Goal: Task Accomplishment & Management: Complete application form

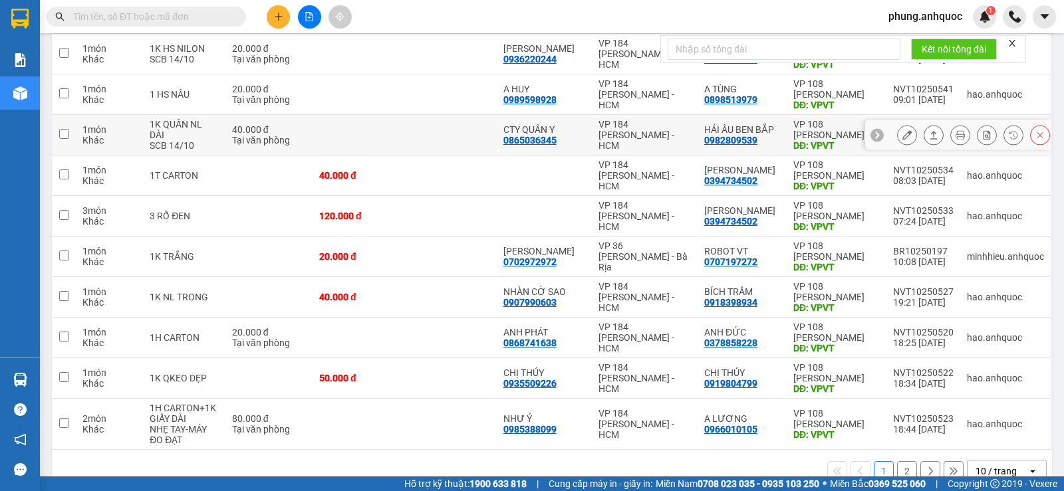
scroll to position [200, 0]
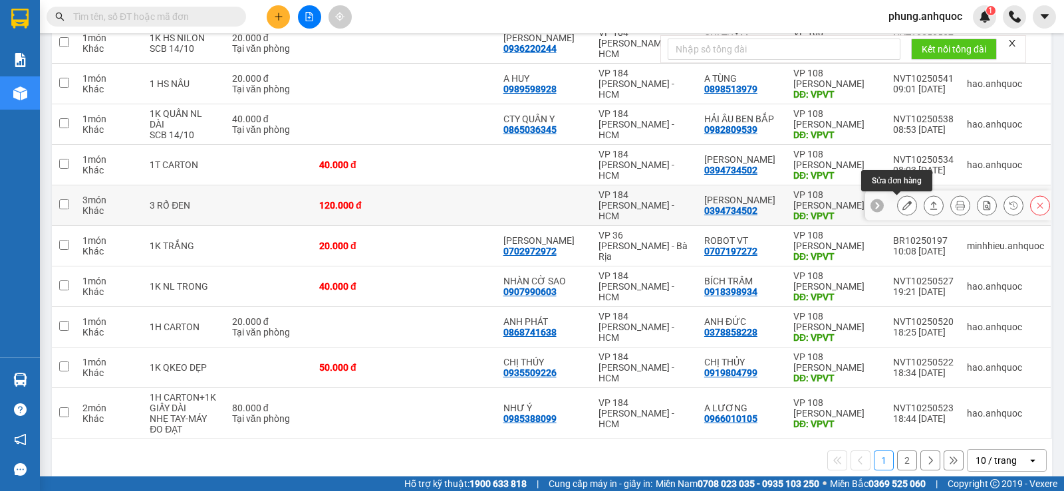
click at [902, 209] on icon at bounding box center [906, 205] width 9 height 9
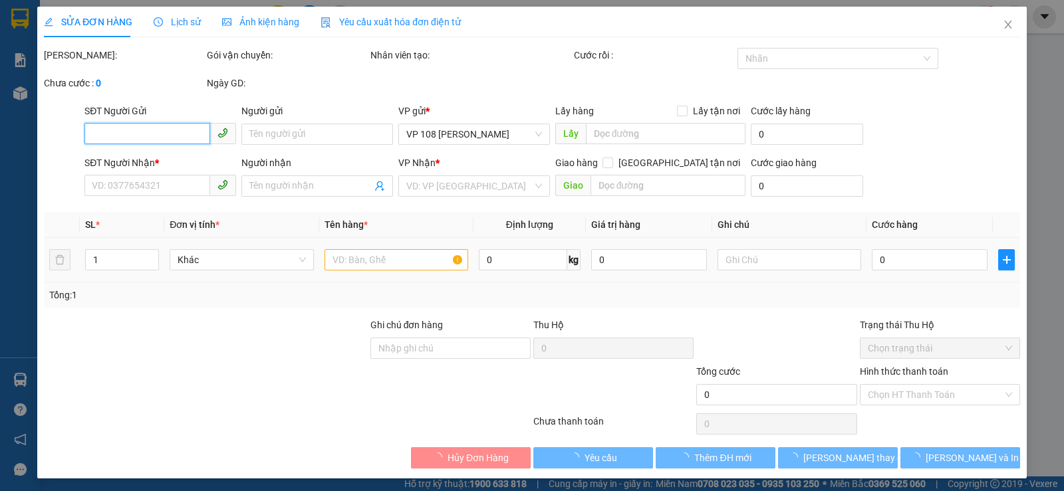
type input "0394734502"
type input "[PERSON_NAME]"
type input "VPVT"
type input "120.000"
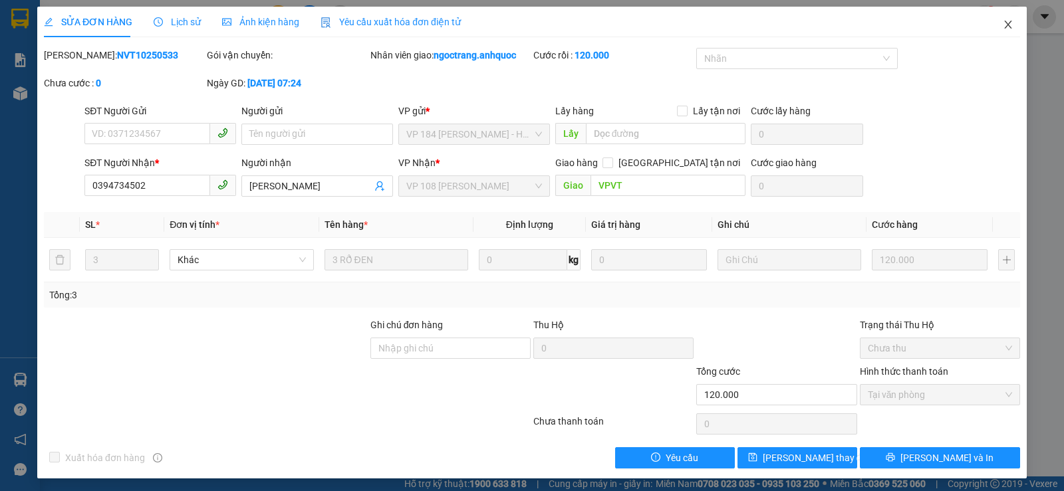
click at [1003, 29] on icon "close" at bounding box center [1008, 24] width 11 height 11
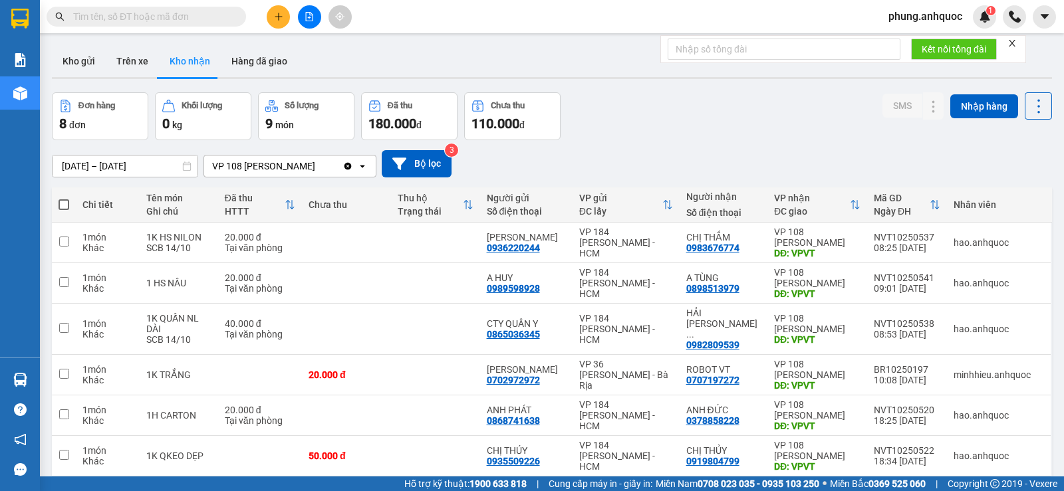
click at [929, 21] on span "phung.anhquoc" at bounding box center [925, 16] width 95 height 17
click at [922, 48] on span "Đăng xuất" at bounding box center [931, 41] width 68 height 15
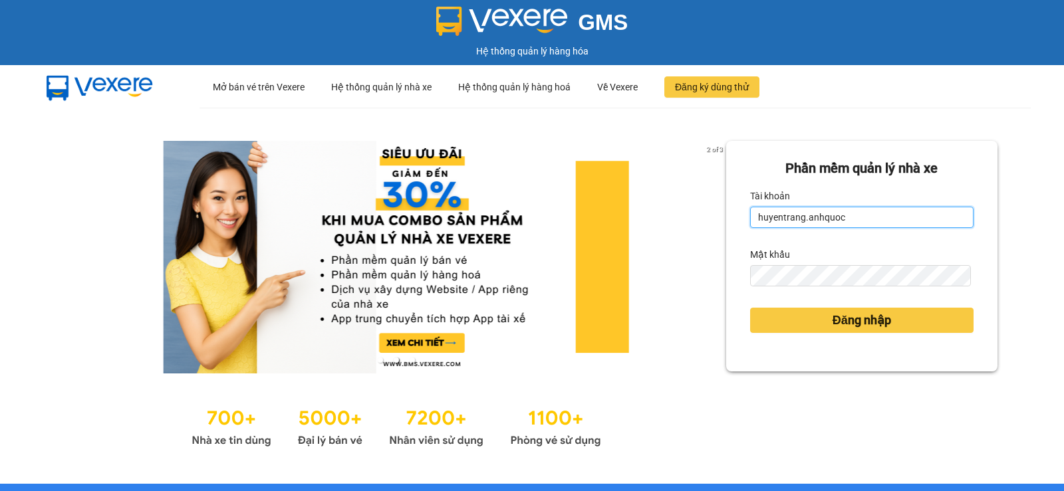
click at [771, 220] on input "huyentrang.anhquoc" at bounding box center [861, 217] width 223 height 21
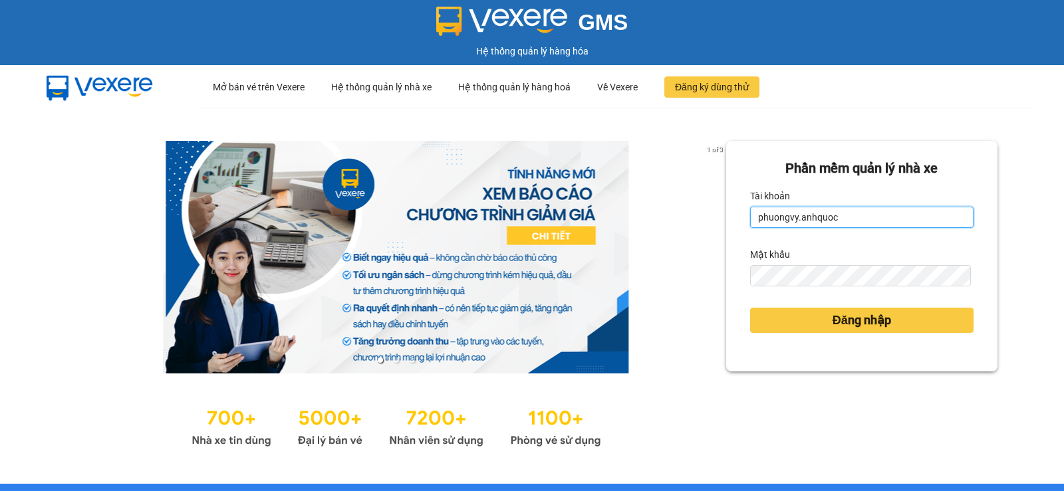
type input "phuongvy.anhquoc"
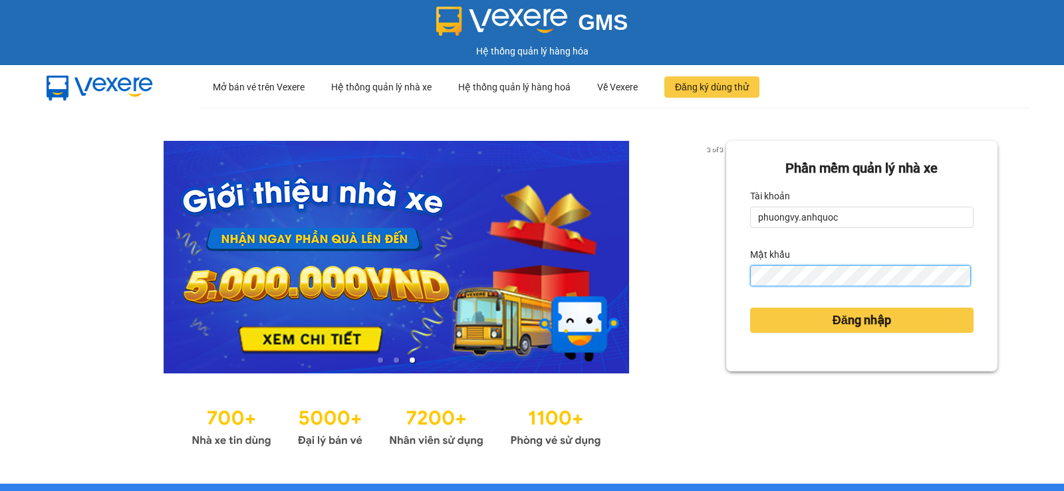
click at [750, 308] on button "Đăng nhập" at bounding box center [861, 320] width 223 height 25
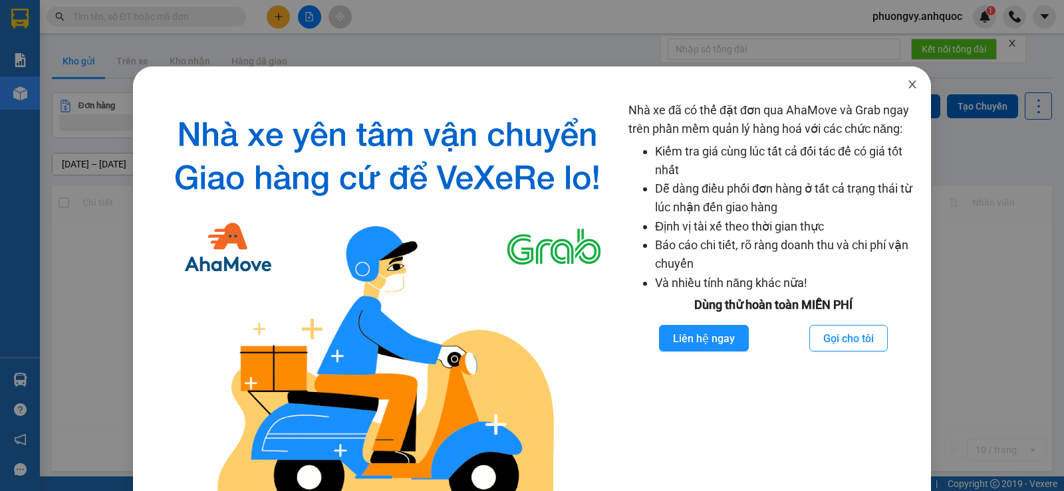
click at [896, 84] on span "Close" at bounding box center [912, 85] width 37 height 37
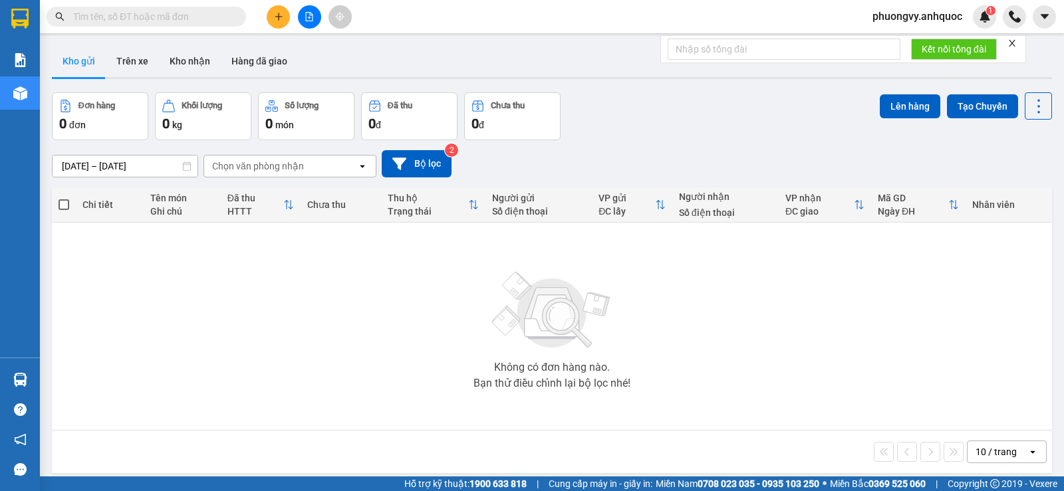
click at [207, 13] on input "text" at bounding box center [151, 16] width 157 height 15
paste input "0987897534"
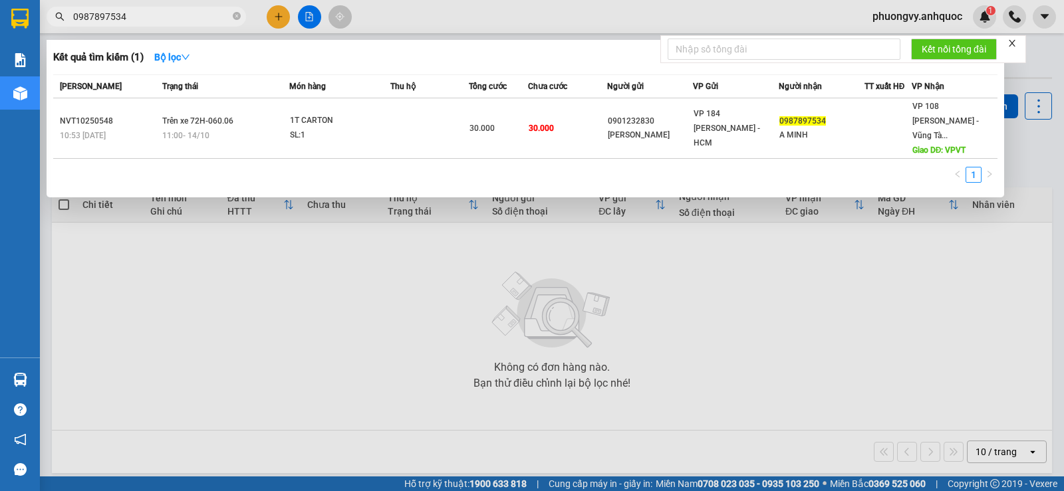
type input "0987897534"
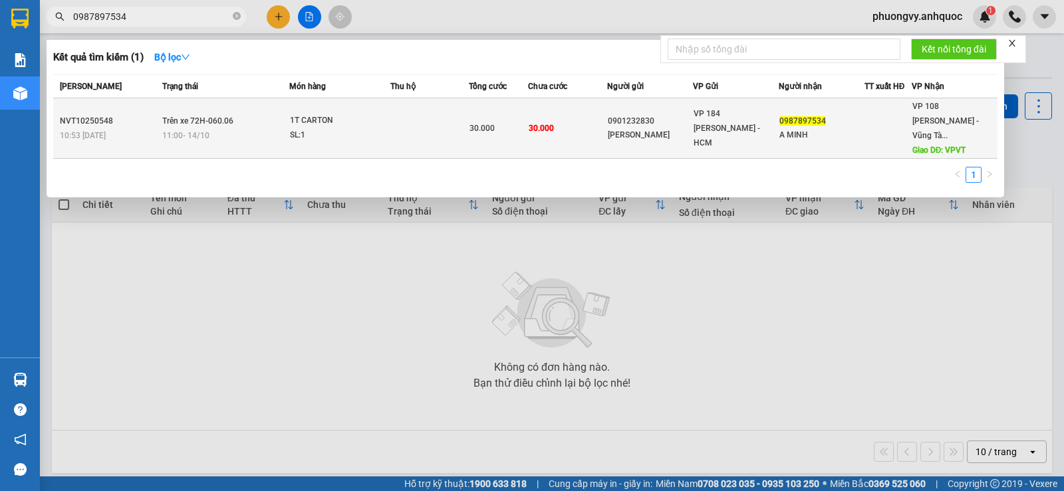
click at [626, 128] on div "[PERSON_NAME]" at bounding box center [650, 135] width 84 height 14
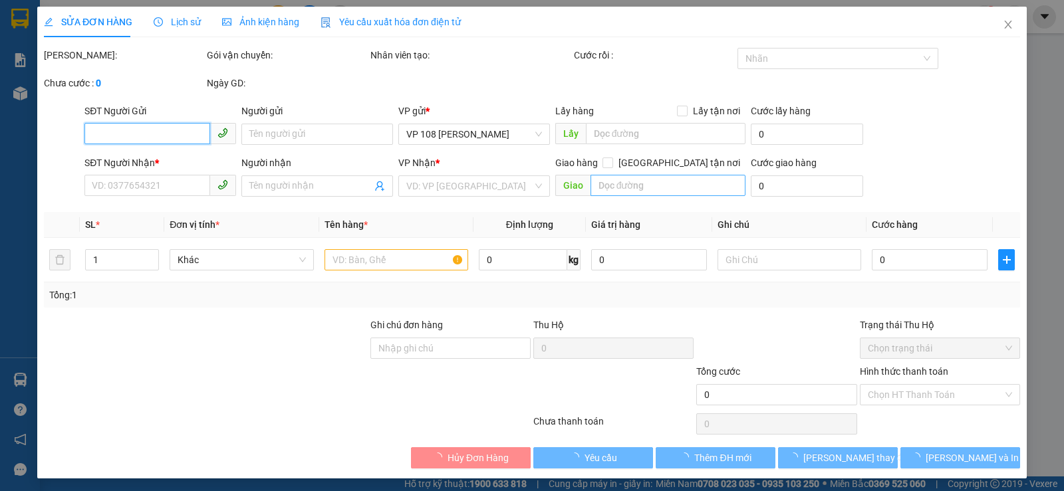
type input "0901232830"
type input "[PERSON_NAME]"
type input "0987897534"
type input "A MINH"
type input "VPVT"
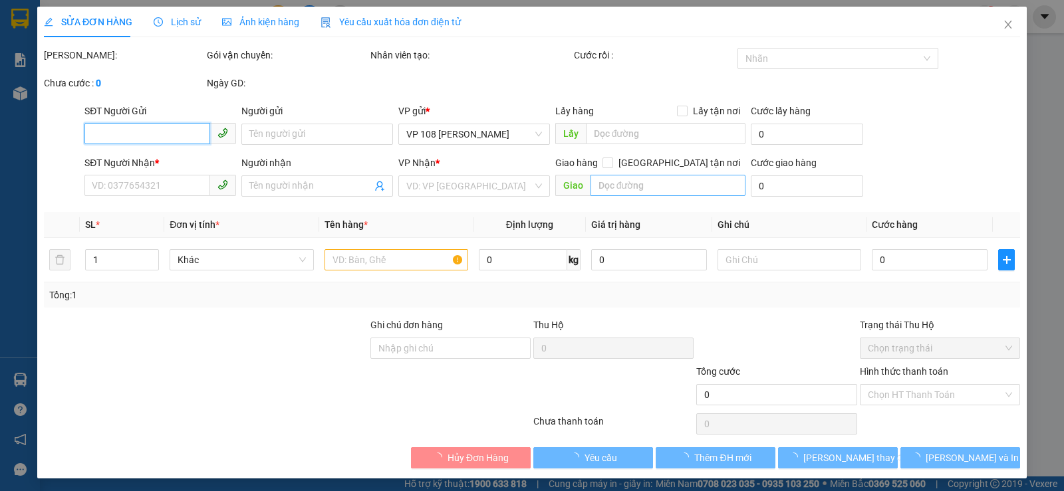
type input "30.000"
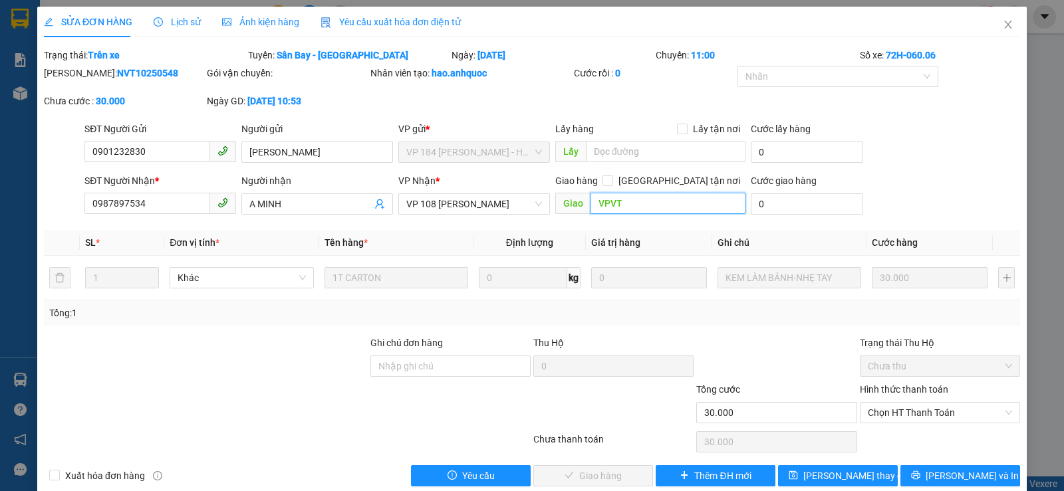
click at [652, 207] on input "VPVT" at bounding box center [669, 203] width 156 height 21
type input "f"
type input "[DEMOGRAPHIC_DATA][GEOGRAPHIC_DATA]"
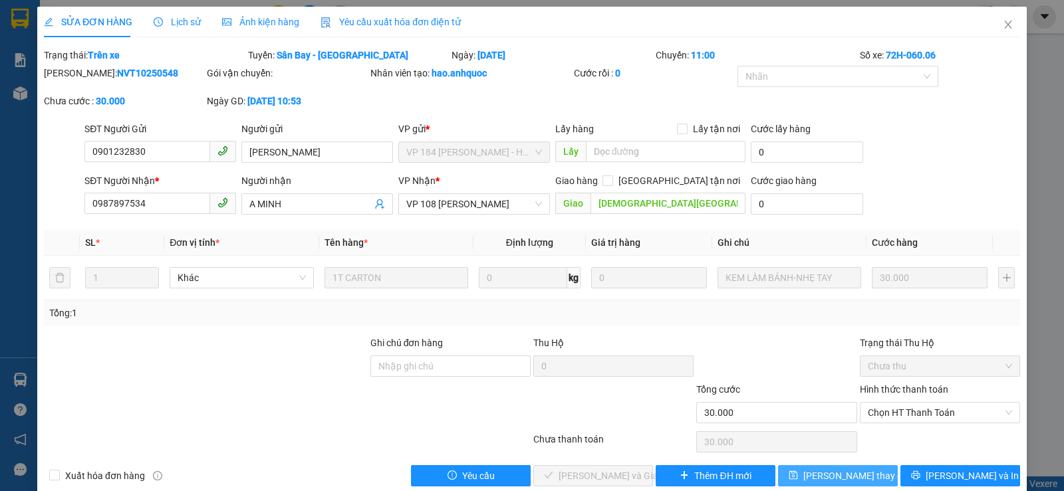
click at [844, 466] on button "[PERSON_NAME] thay đổi" at bounding box center [838, 476] width 120 height 21
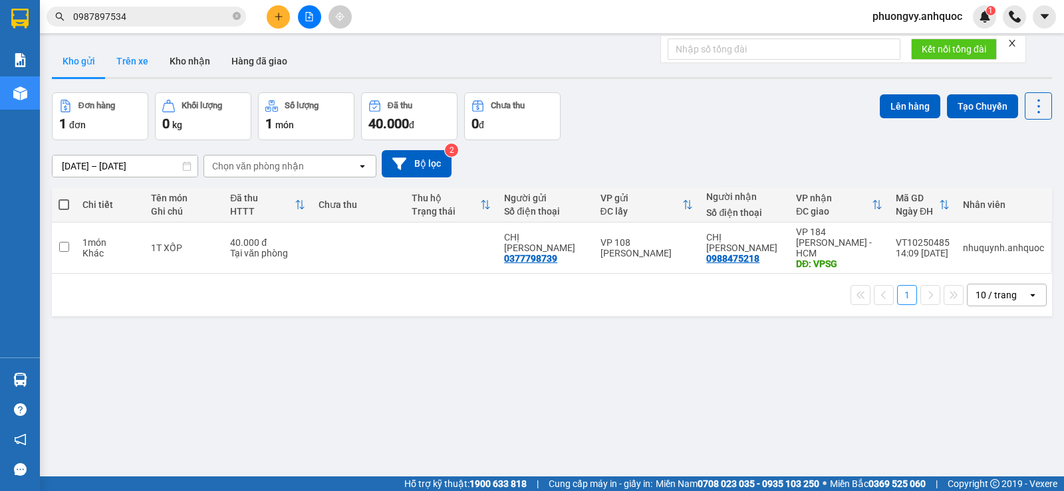
click at [140, 50] on button "Trên xe" at bounding box center [132, 61] width 53 height 32
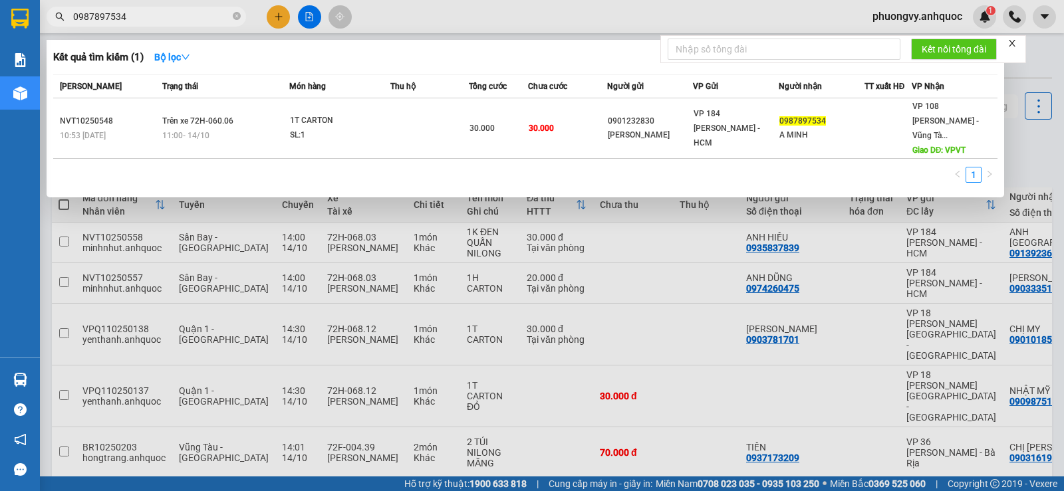
click at [145, 17] on input "0987897534" at bounding box center [151, 16] width 157 height 15
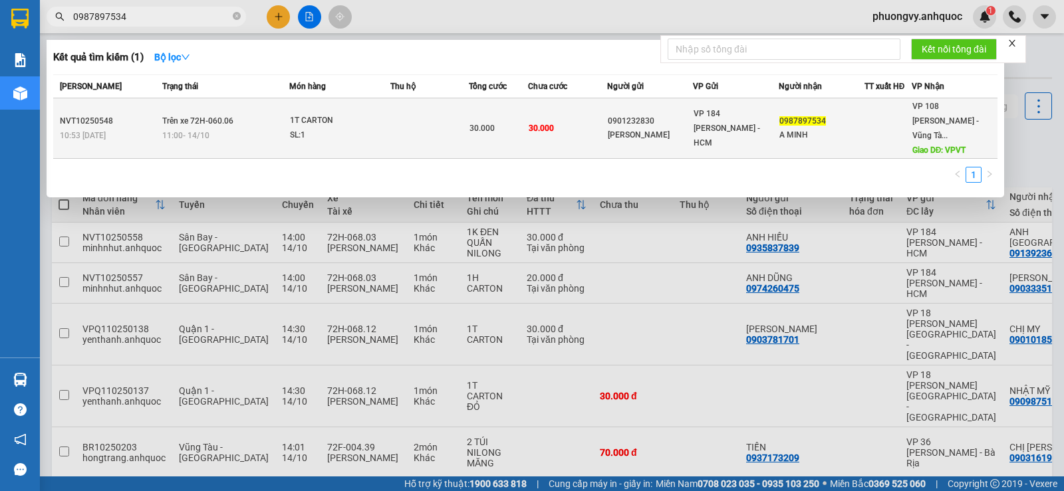
click at [434, 114] on td at bounding box center [429, 128] width 78 height 61
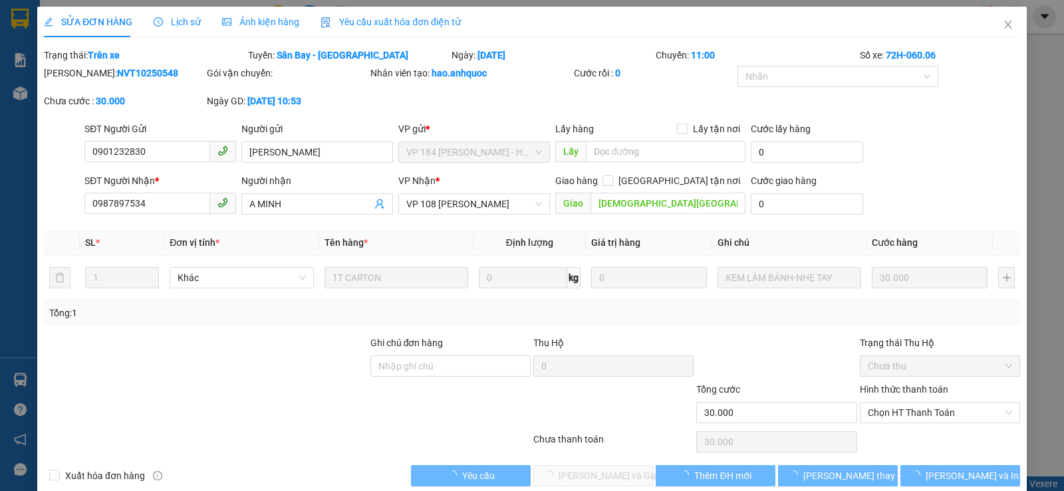
type input "0901232830"
type input "[PERSON_NAME]"
type input "0987897534"
type input "A MINH"
type input "[DEMOGRAPHIC_DATA][GEOGRAPHIC_DATA]"
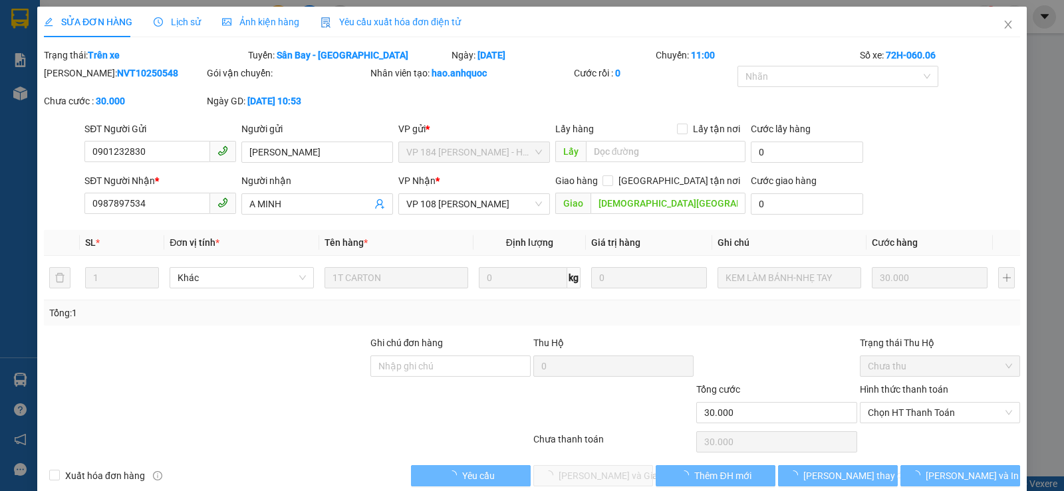
type input "30.000"
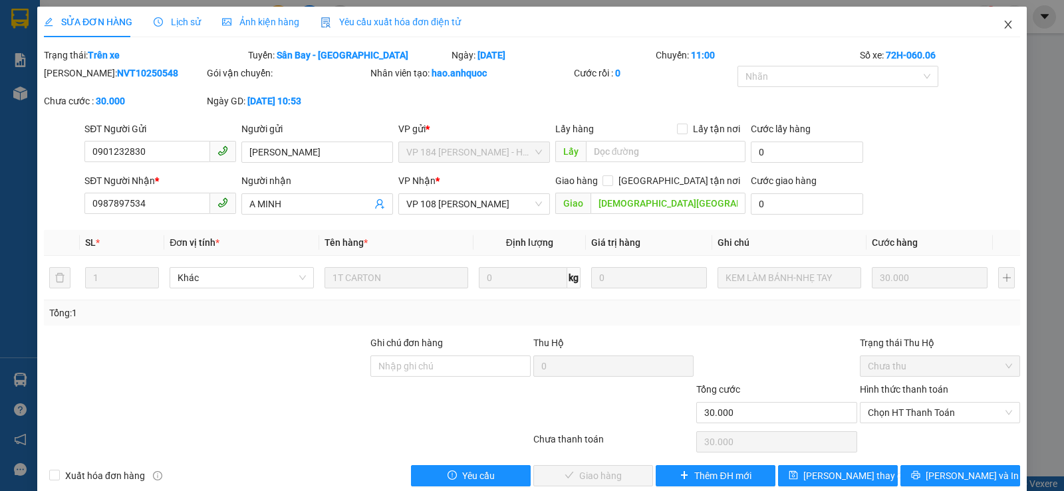
click at [1003, 24] on icon "close" at bounding box center [1008, 24] width 11 height 11
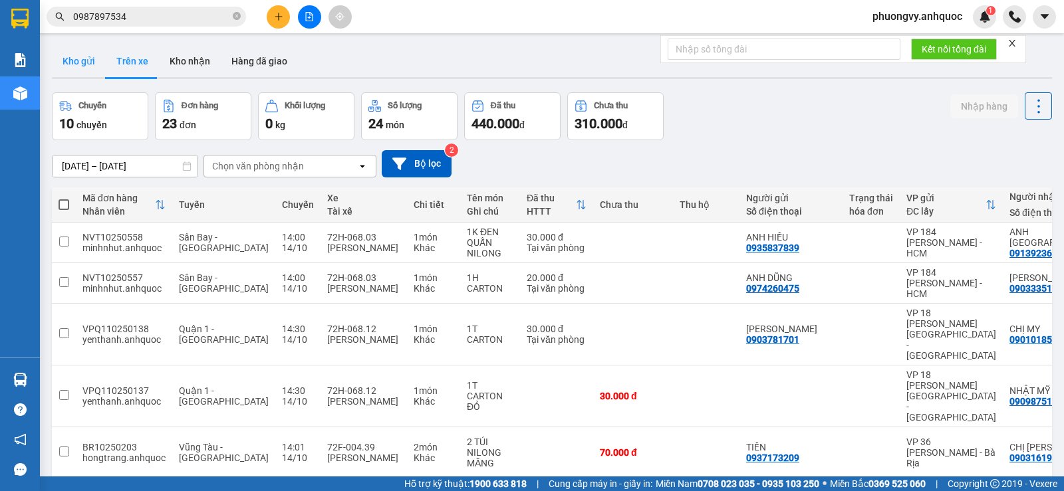
click at [91, 49] on button "Kho gửi" at bounding box center [79, 61] width 54 height 32
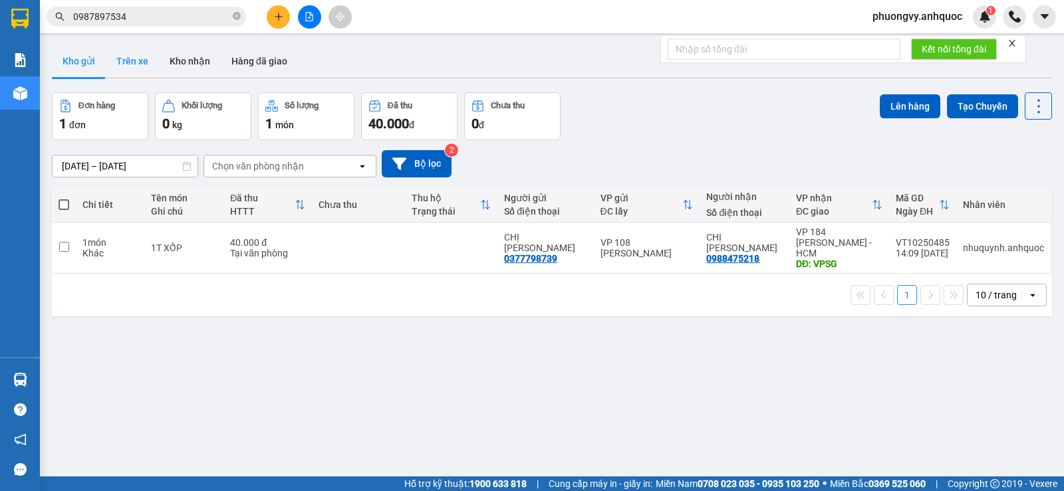
click at [130, 63] on button "Trên xe" at bounding box center [132, 61] width 53 height 32
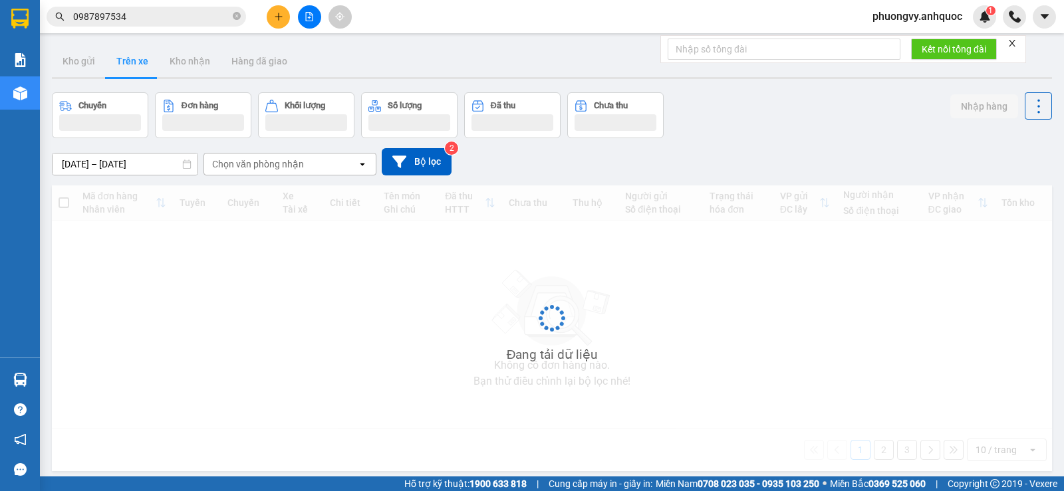
click at [164, 1] on div "Kết quả tìm kiếm ( 1 ) Bộ lọc Mã ĐH Trạng thái Món hàng Thu hộ Tổng cước Chưa c…" at bounding box center [532, 16] width 1064 height 33
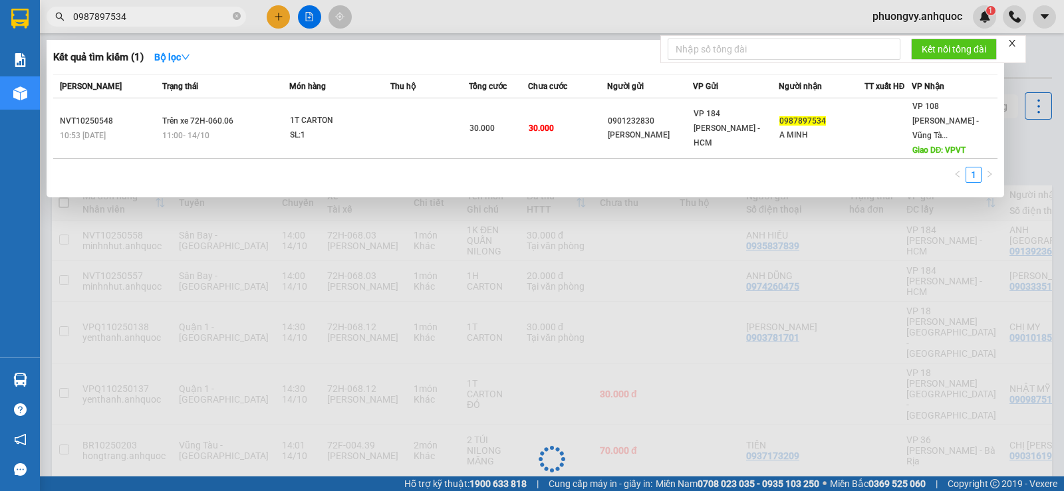
click at [172, 13] on input "0987897534" at bounding box center [151, 16] width 157 height 15
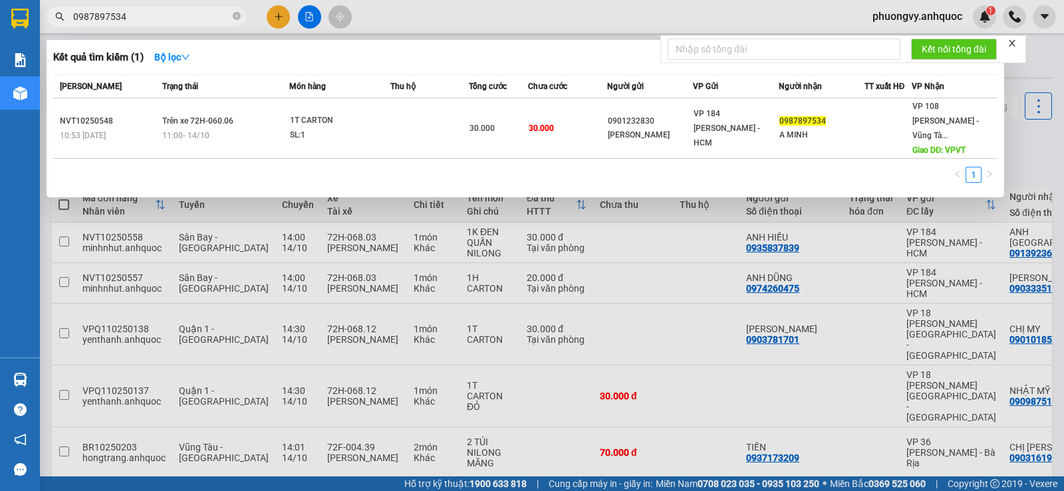
click at [173, 23] on input "0987897534" at bounding box center [151, 16] width 157 height 15
click at [263, 19] on div at bounding box center [532, 245] width 1064 height 491
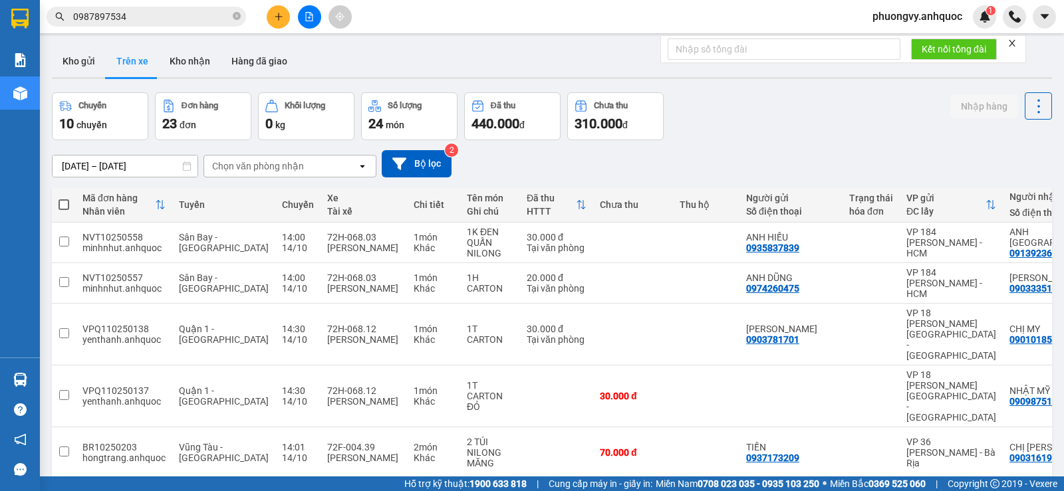
click at [280, 20] on icon "plus" at bounding box center [278, 16] width 9 height 9
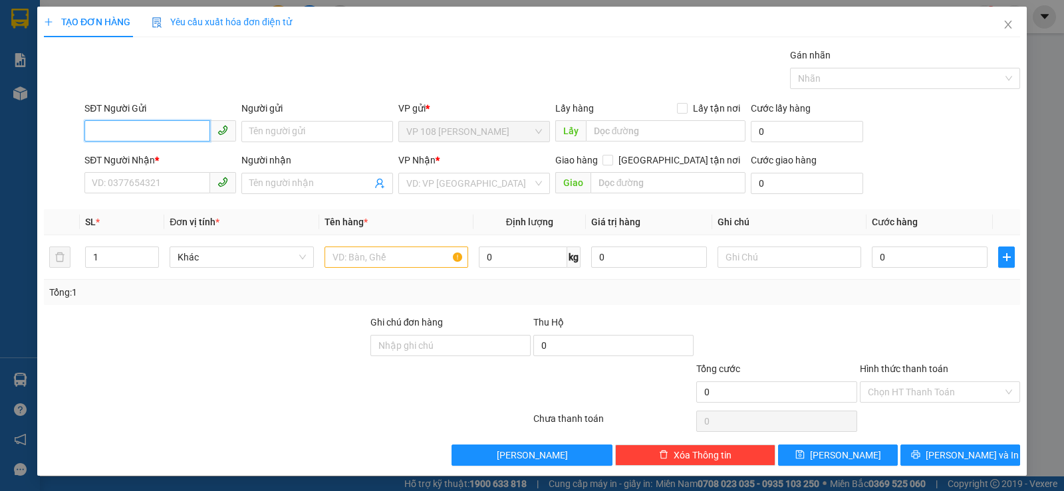
click at [152, 131] on input "SĐT Người Gửi" at bounding box center [147, 130] width 126 height 21
click at [1003, 22] on icon "close" at bounding box center [1008, 24] width 11 height 11
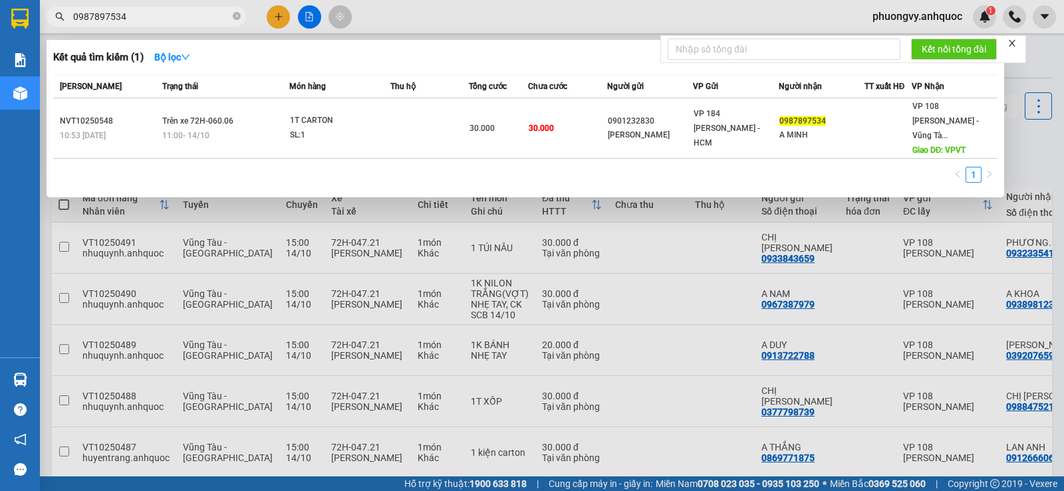
click at [174, 26] on span "0987897534" at bounding box center [147, 17] width 200 height 20
click at [283, 23] on div at bounding box center [532, 245] width 1064 height 491
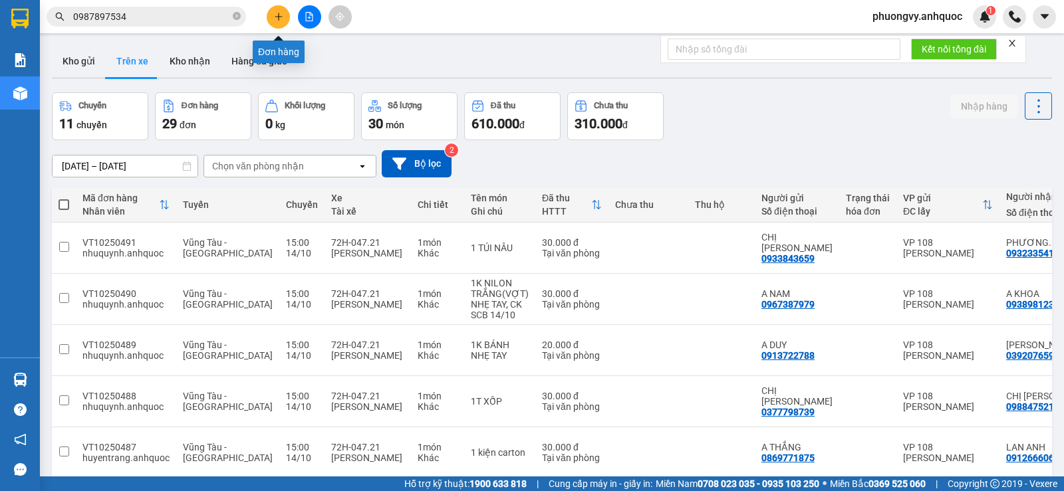
click at [271, 17] on button at bounding box center [278, 16] width 23 height 23
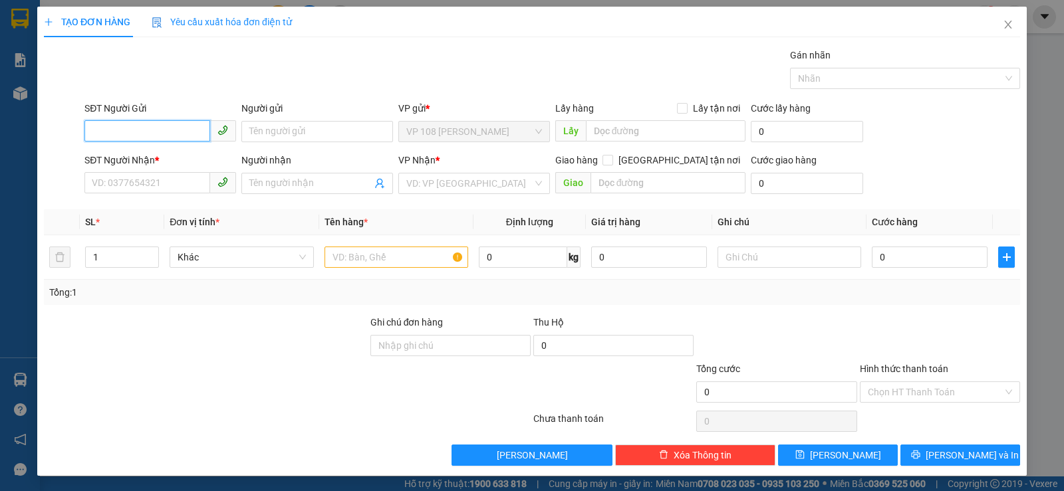
click at [142, 124] on input "SĐT Người Gửi" at bounding box center [147, 130] width 126 height 21
type input "0395938746"
click at [162, 160] on div "0395938746 - CHỊ [PERSON_NAME]" at bounding box center [166, 158] width 148 height 15
type input "CHỊ THUÝ"
type input "0988350248"
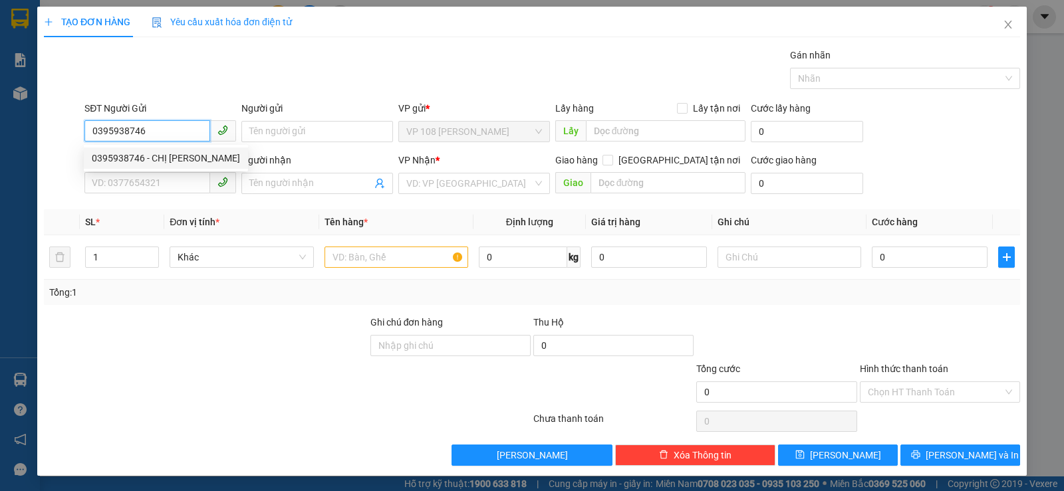
type input "ANH OAI"
type input "VP NVT"
type input "20.000"
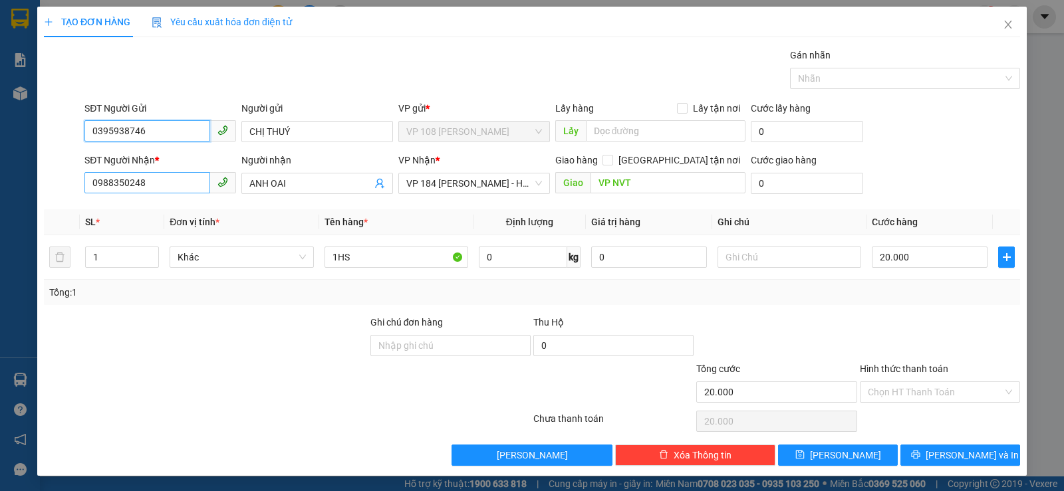
type input "0395938746"
click at [178, 182] on input "0988350248" at bounding box center [147, 182] width 126 height 21
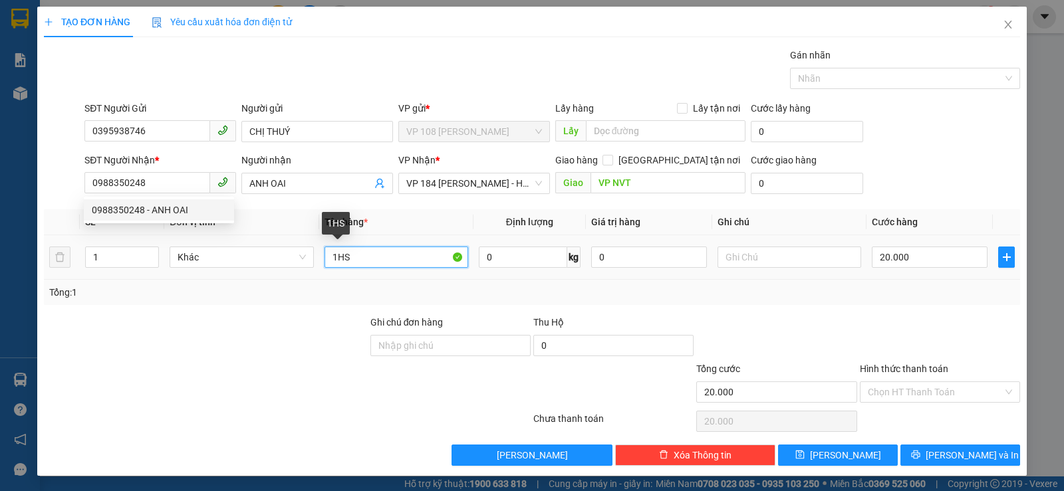
click at [398, 259] on input "1HS" at bounding box center [397, 257] width 144 height 21
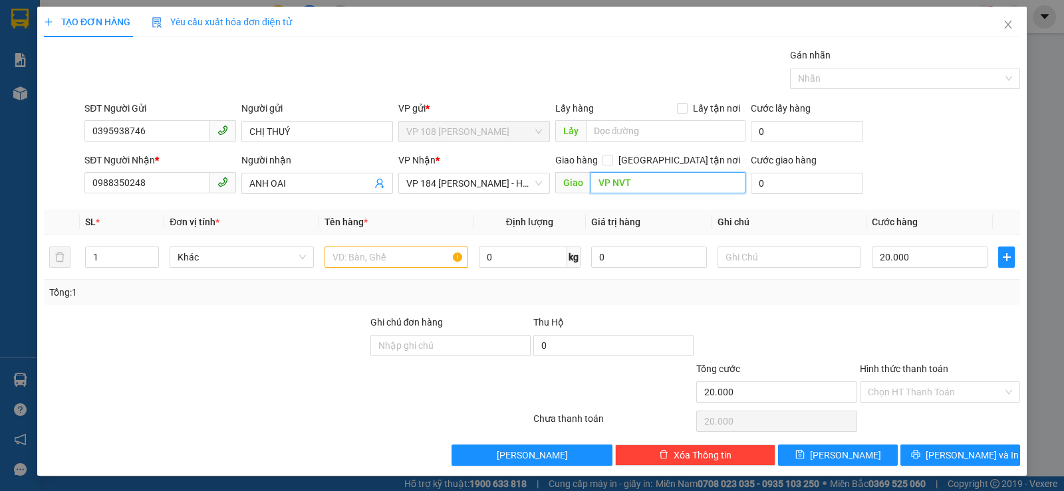
click at [610, 191] on input "VP NVT" at bounding box center [669, 182] width 156 height 21
click at [639, 191] on input "VPNVT" at bounding box center [669, 182] width 156 height 21
type input "VPNVT"
click at [408, 251] on input "text" at bounding box center [397, 257] width 144 height 21
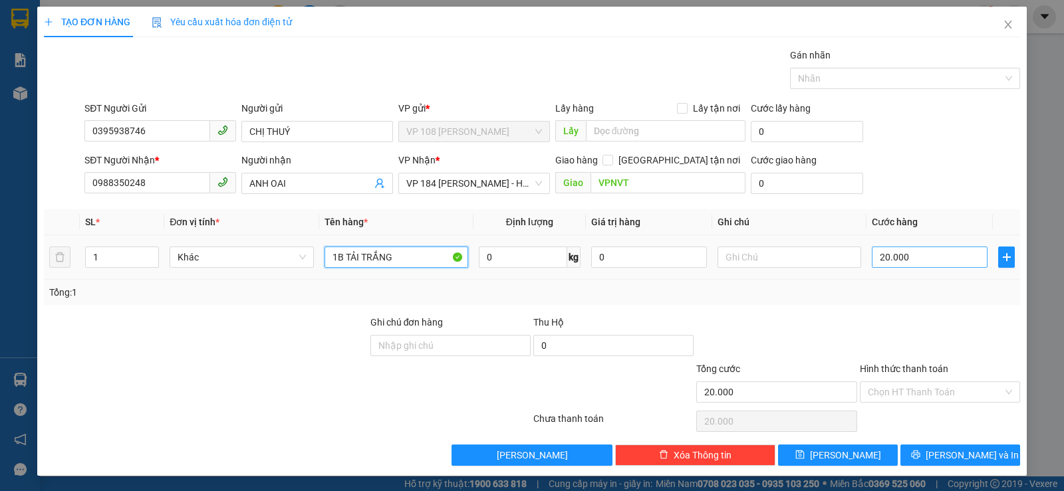
type input "1B TẢI TRẮNG"
click at [912, 256] on input "20.000" at bounding box center [930, 257] width 116 height 21
type input "5"
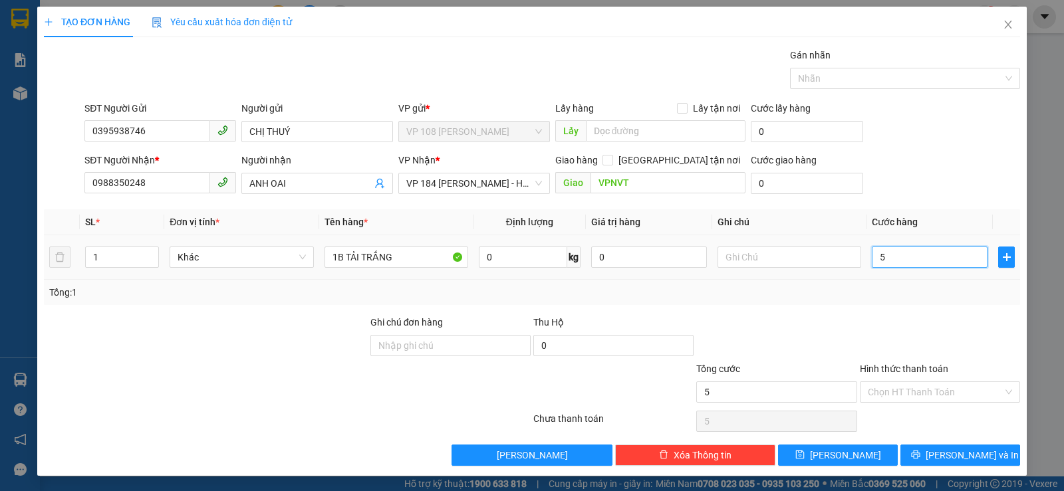
type input "50"
type input "500"
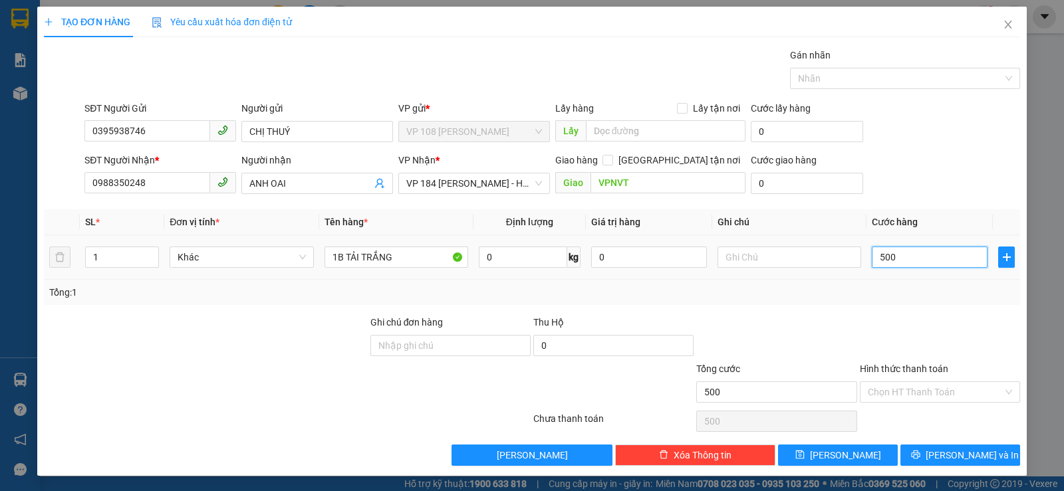
type input "5.000"
type input "50.000"
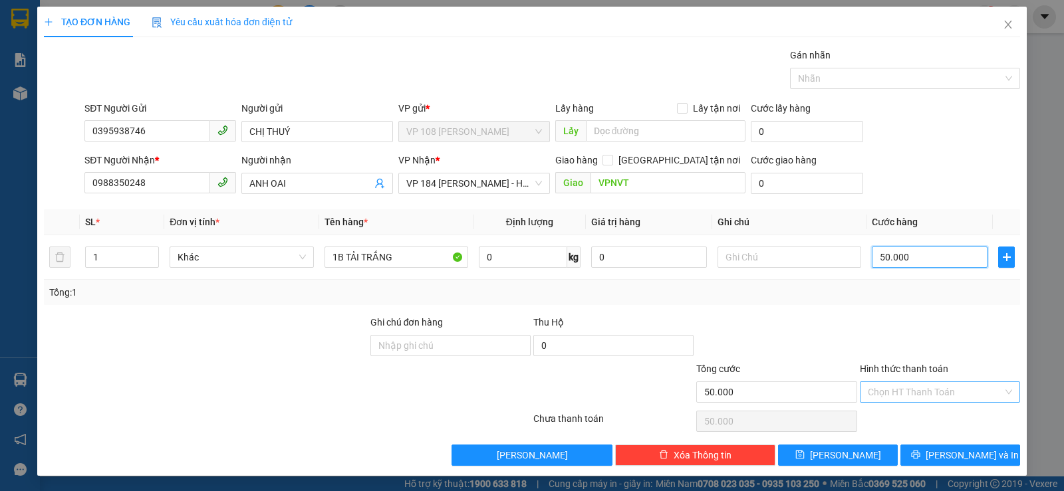
type input "50.000"
click at [890, 396] on input "Hình thức thanh toán" at bounding box center [935, 392] width 135 height 20
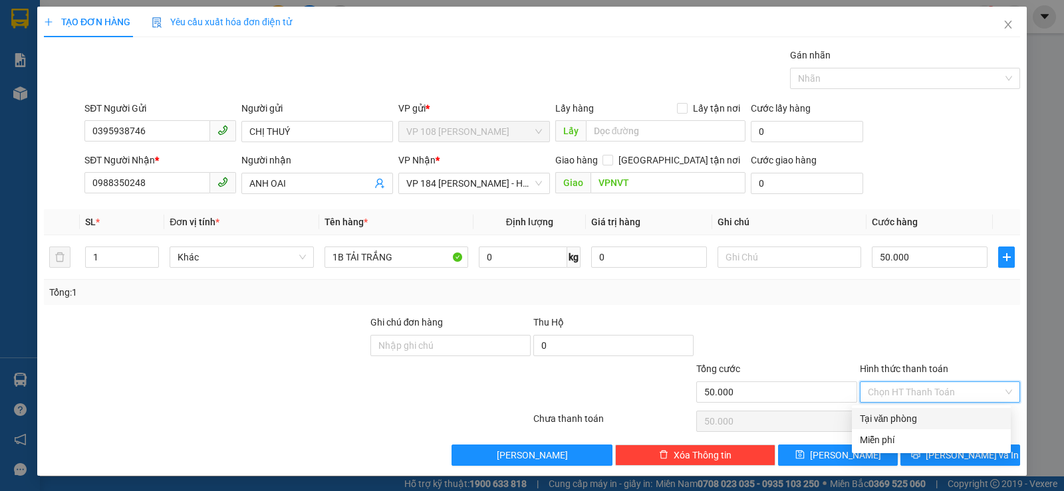
click at [883, 416] on div "Tại văn phòng" at bounding box center [931, 419] width 143 height 15
type input "0"
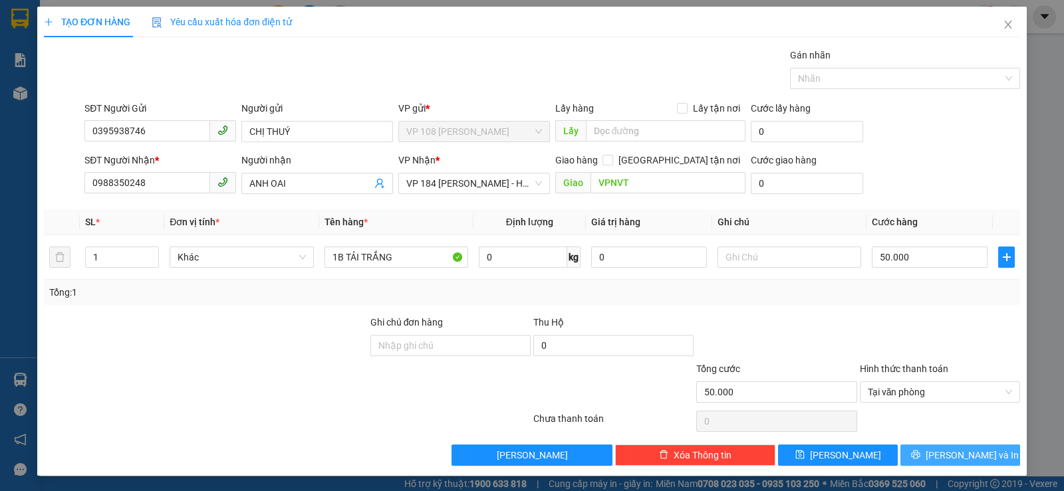
click at [942, 462] on span "[PERSON_NAME] và In" at bounding box center [972, 455] width 93 height 15
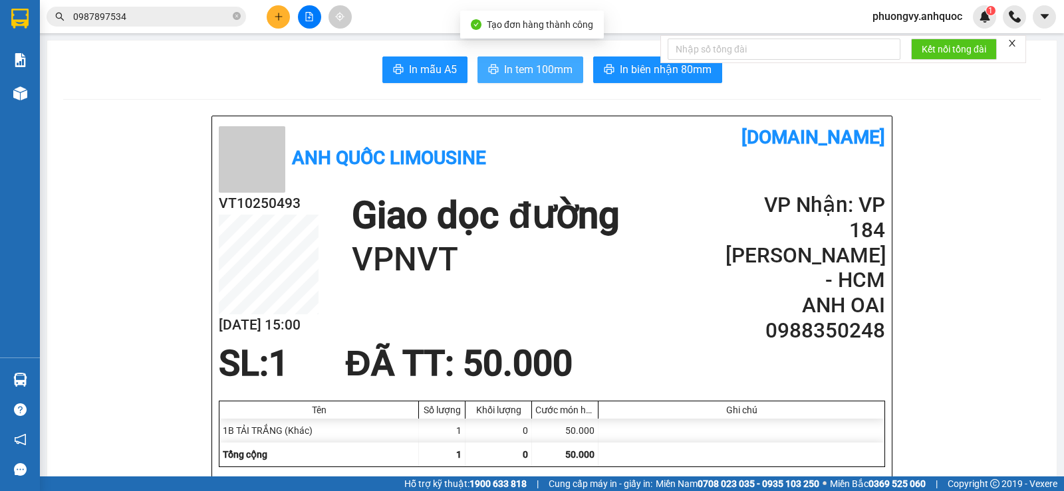
click at [506, 67] on span "In tem 100mm" at bounding box center [538, 69] width 68 height 17
click at [536, 63] on span "In tem 100mm" at bounding box center [538, 69] width 68 height 17
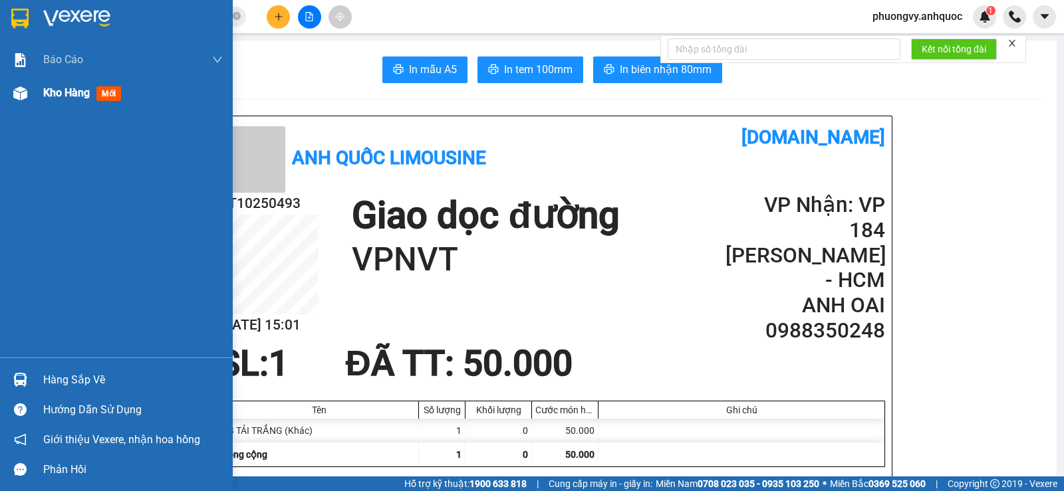
click at [68, 94] on span "Kho hàng" at bounding box center [66, 92] width 47 height 13
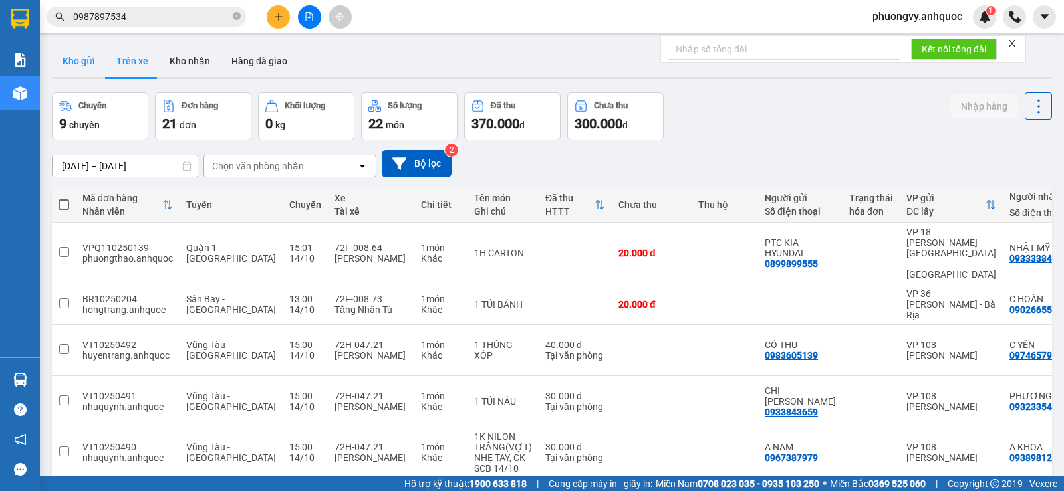
click at [100, 49] on button "Kho gửi" at bounding box center [79, 61] width 54 height 32
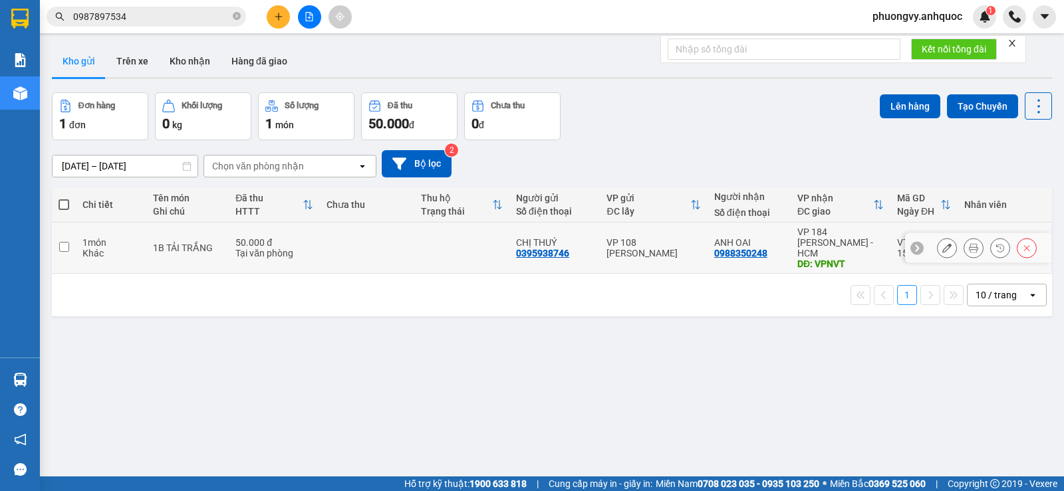
click at [148, 244] on td "1B TẢI TRẮNG" at bounding box center [187, 248] width 82 height 51
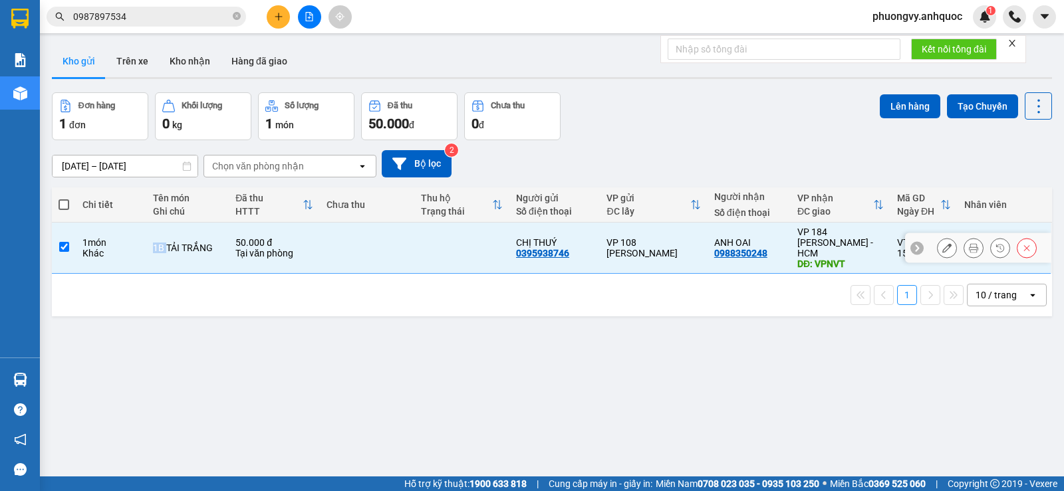
click at [148, 244] on td "1B TẢI TRẮNG" at bounding box center [187, 248] width 82 height 51
checkbox input "false"
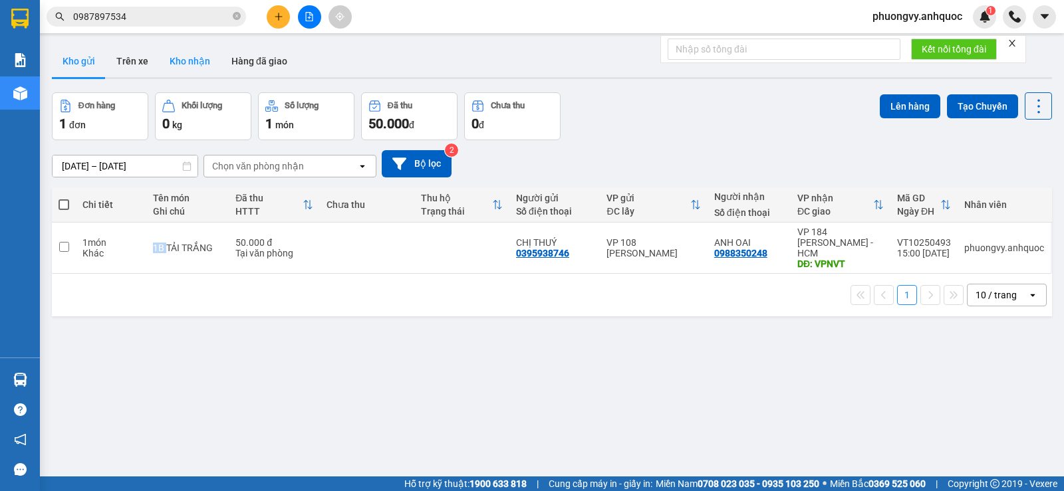
click at [207, 60] on button "Kho nhận" at bounding box center [190, 61] width 62 height 32
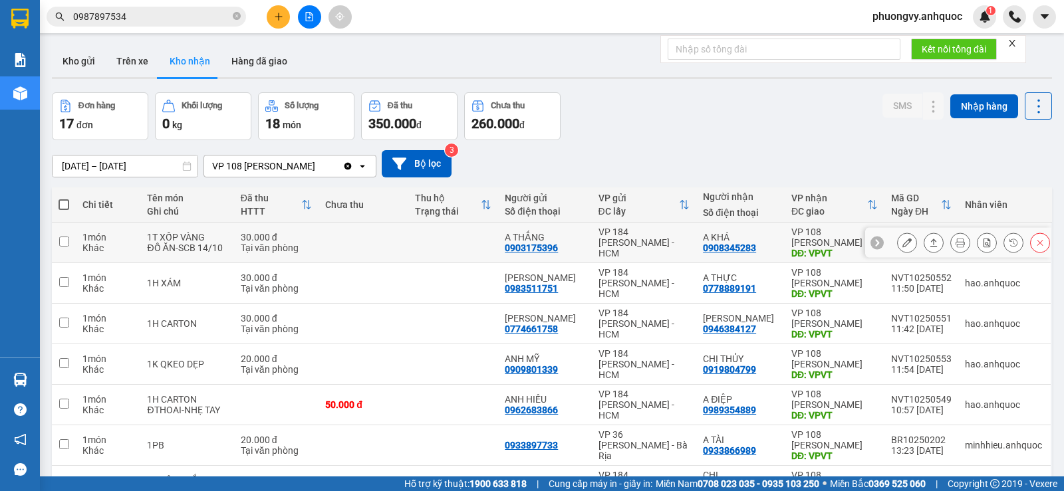
scroll to position [133, 0]
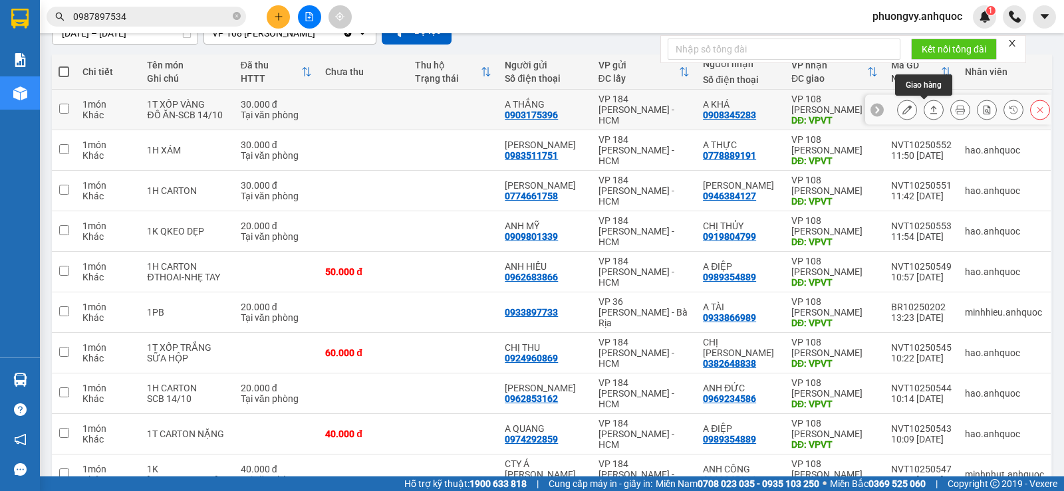
click at [902, 108] on icon at bounding box center [906, 109] width 9 height 9
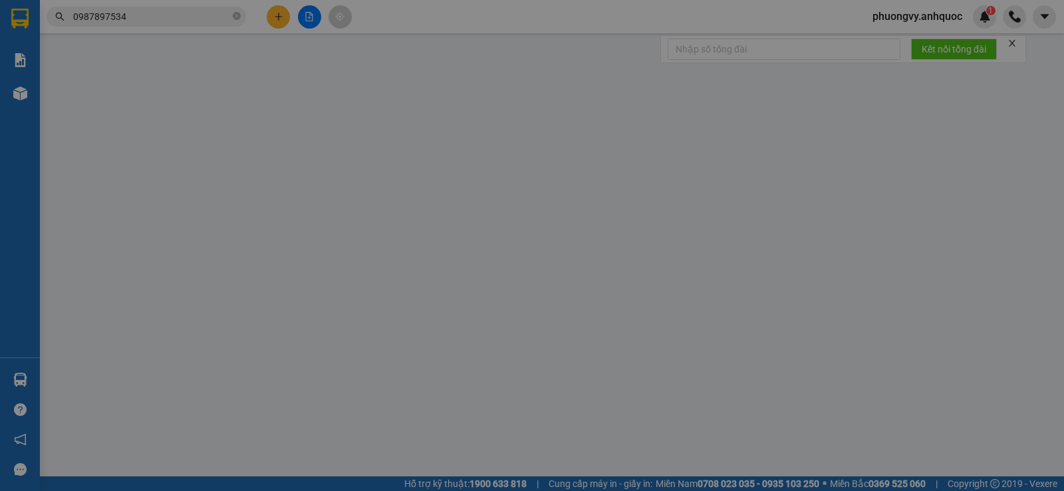
type input "0903175396"
type input "A THẮNG"
type input "0908345283"
type input "A KHÁ"
type input "VPVT"
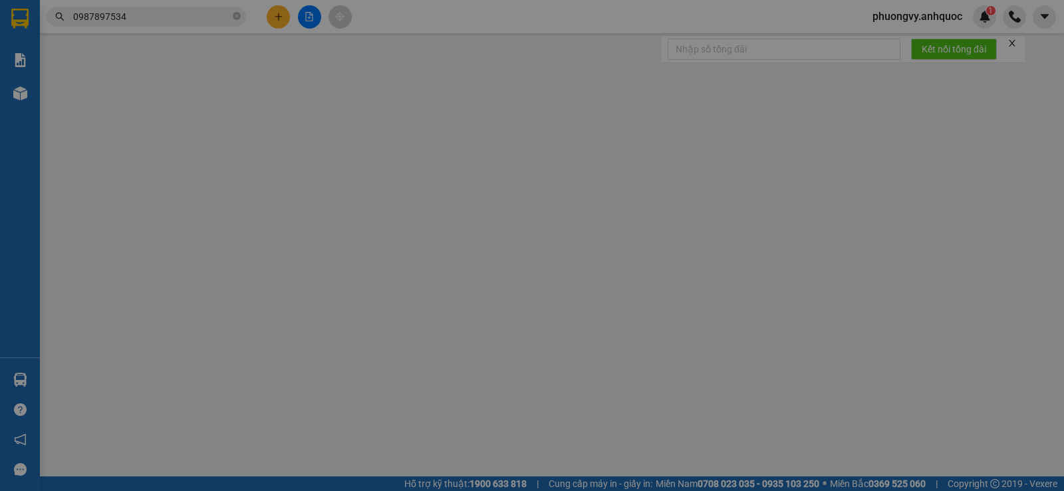
type input "30.000"
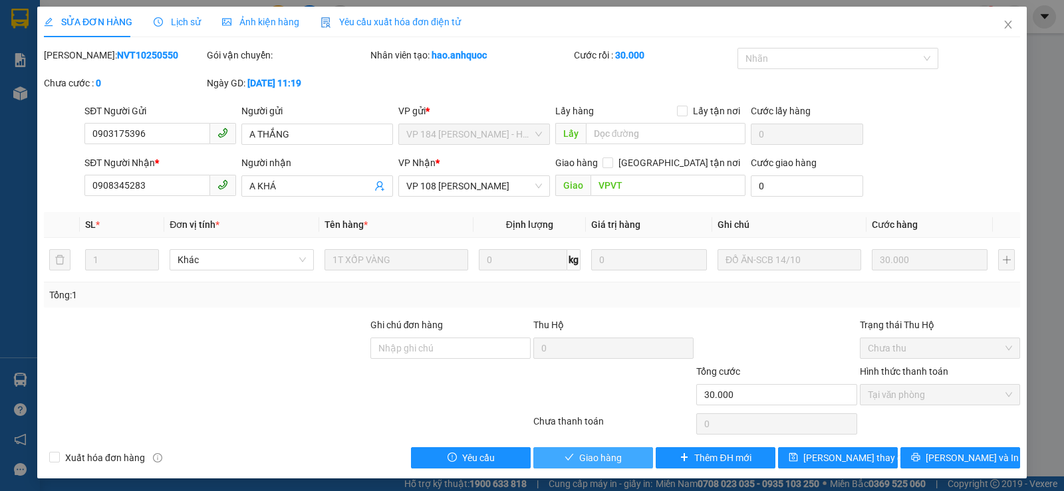
click at [621, 454] on button "Giao hàng" at bounding box center [593, 458] width 120 height 21
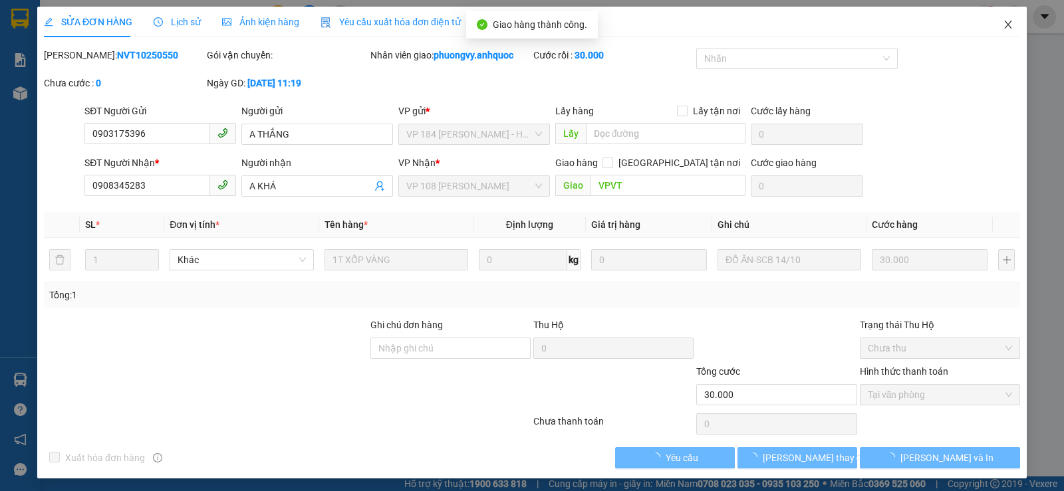
click at [1003, 25] on icon "close" at bounding box center [1008, 24] width 11 height 11
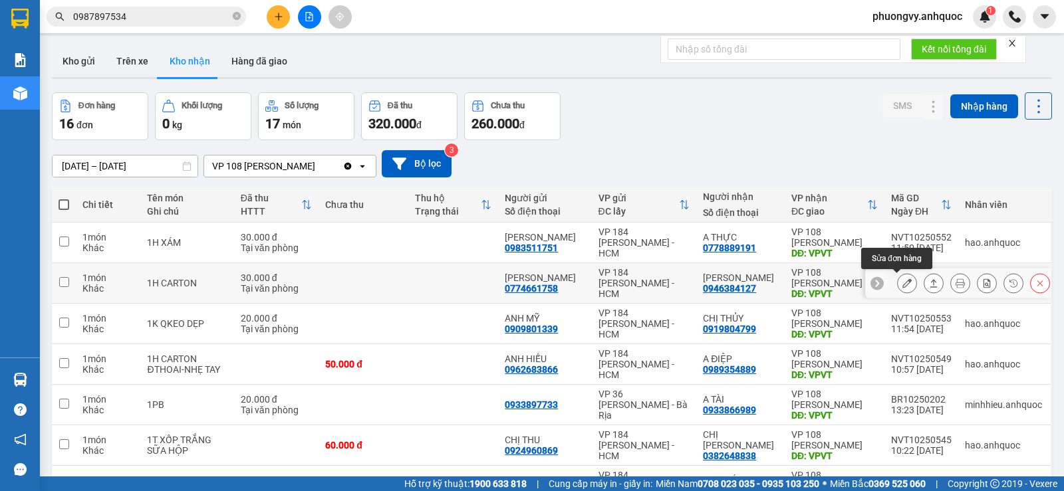
click at [900, 277] on button at bounding box center [907, 283] width 19 height 23
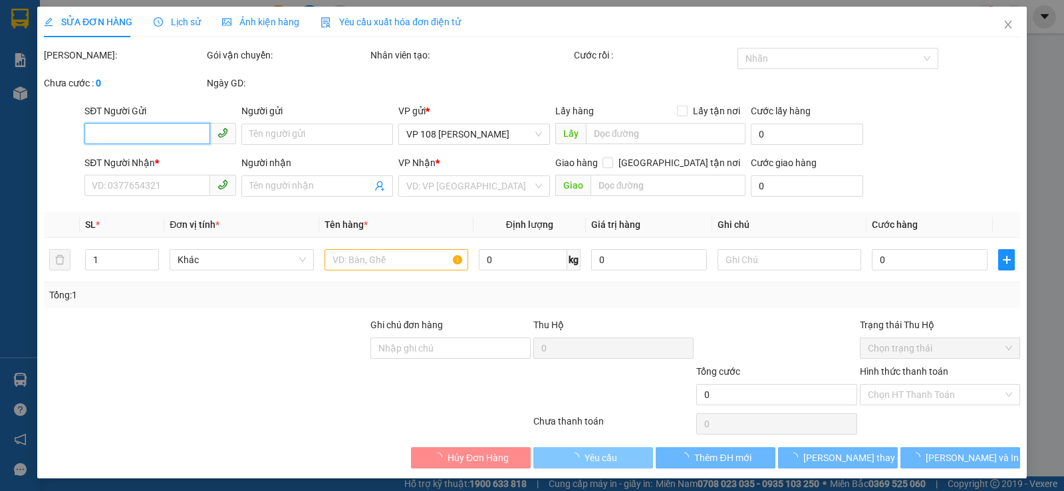
type input "0774661758"
type input "[PERSON_NAME]"
type input "0946384127"
type input "[PERSON_NAME]"
type input "VPVT"
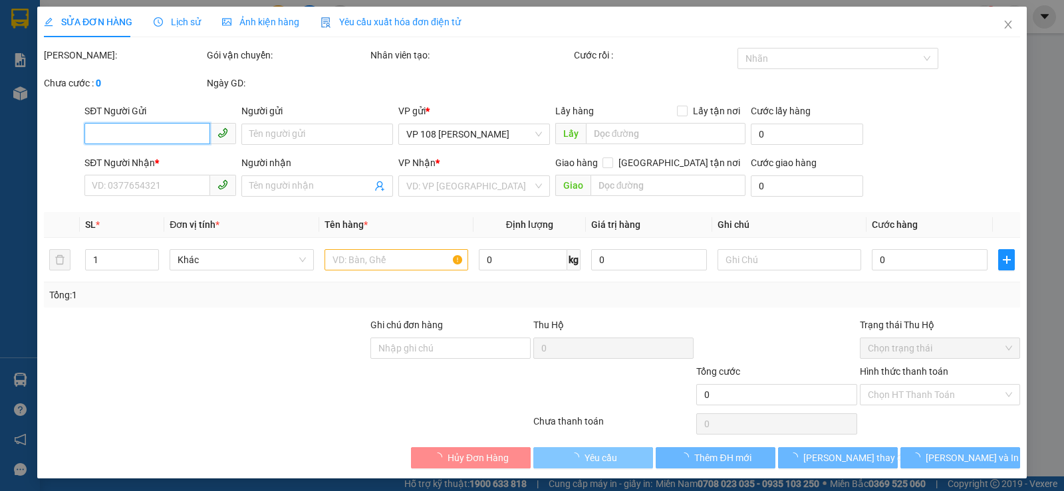
type input "TM 14/10 VP184 HẢO"
type input "30.000"
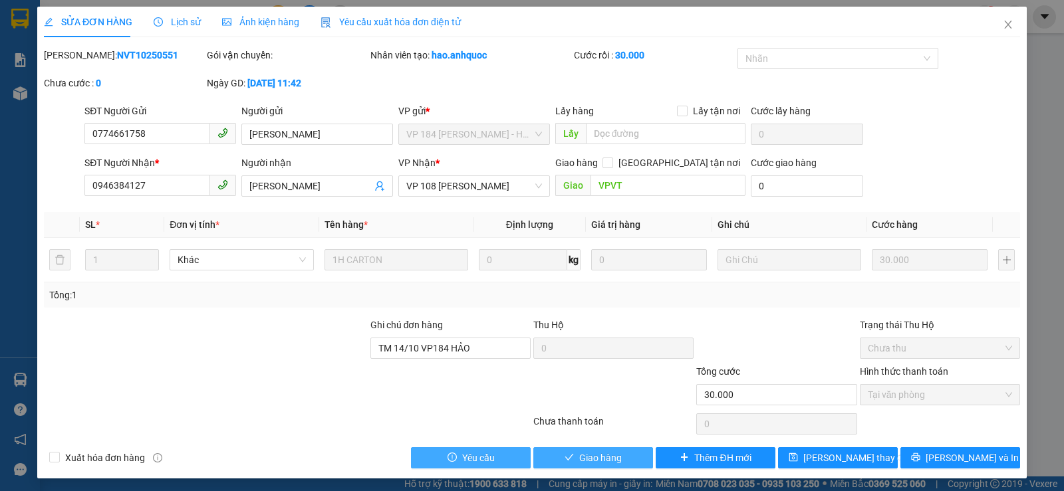
click at [579, 462] on span "Giao hàng" at bounding box center [600, 458] width 43 height 15
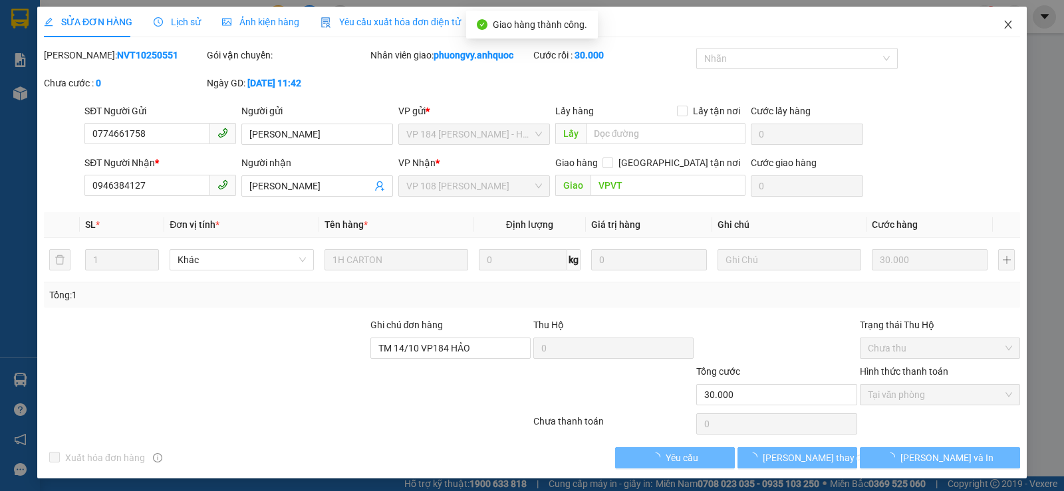
click at [1003, 29] on icon "close" at bounding box center [1008, 24] width 11 height 11
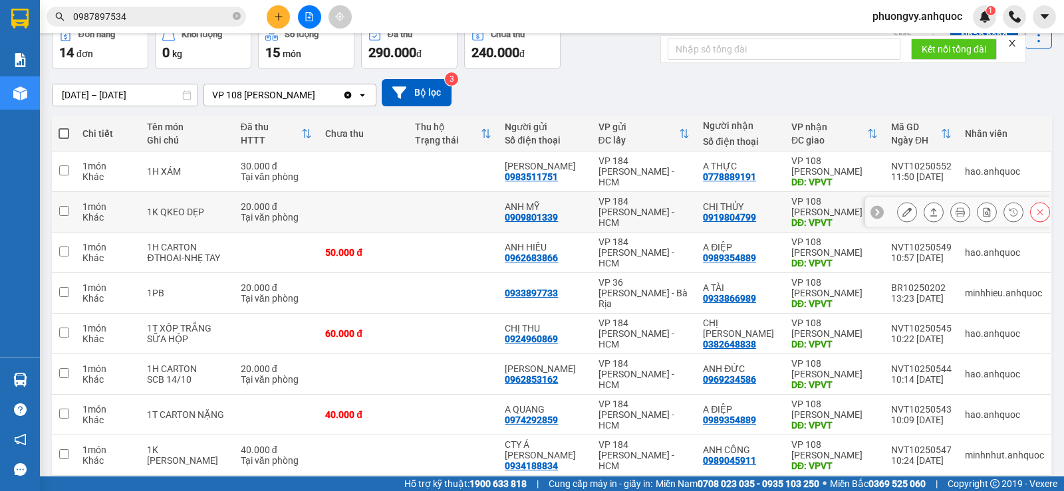
scroll to position [133, 0]
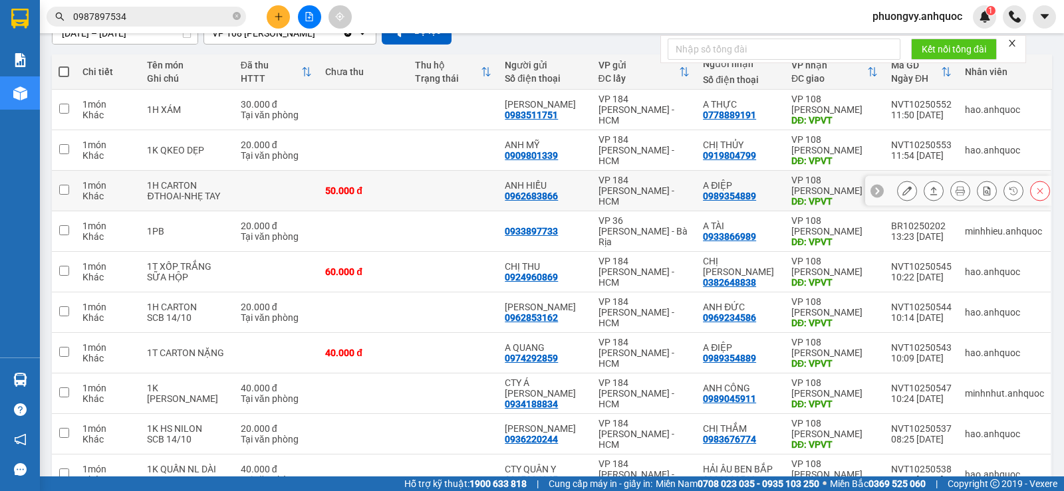
click at [440, 180] on td at bounding box center [453, 191] width 90 height 41
checkbox input "true"
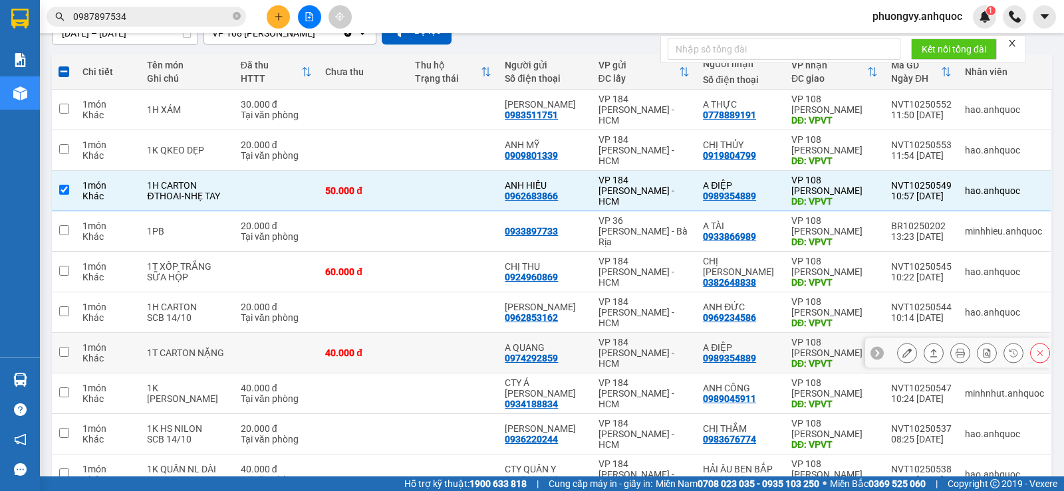
click at [428, 343] on td at bounding box center [453, 353] width 90 height 41
checkbox input "true"
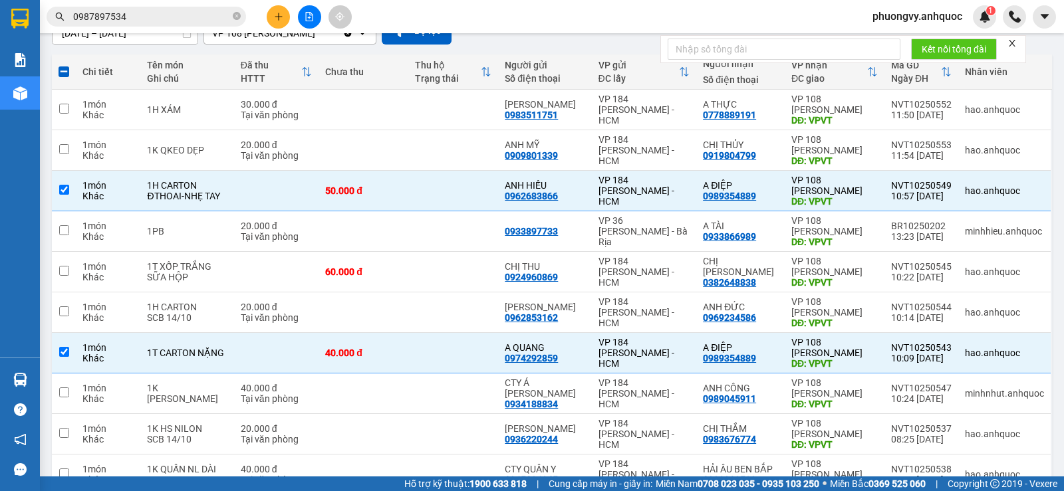
click at [183, 11] on input "0987897534" at bounding box center [151, 16] width 157 height 15
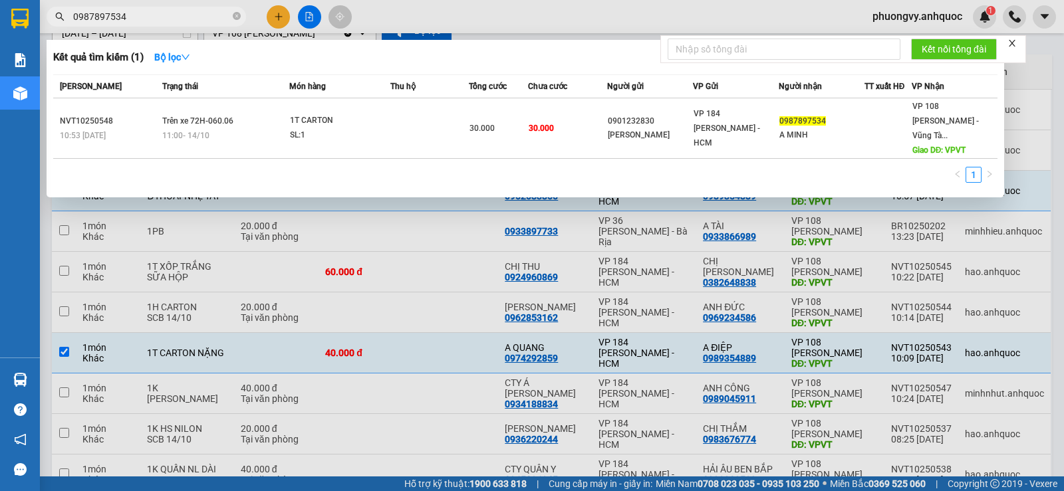
click at [183, 11] on input "0987897534" at bounding box center [151, 16] width 157 height 15
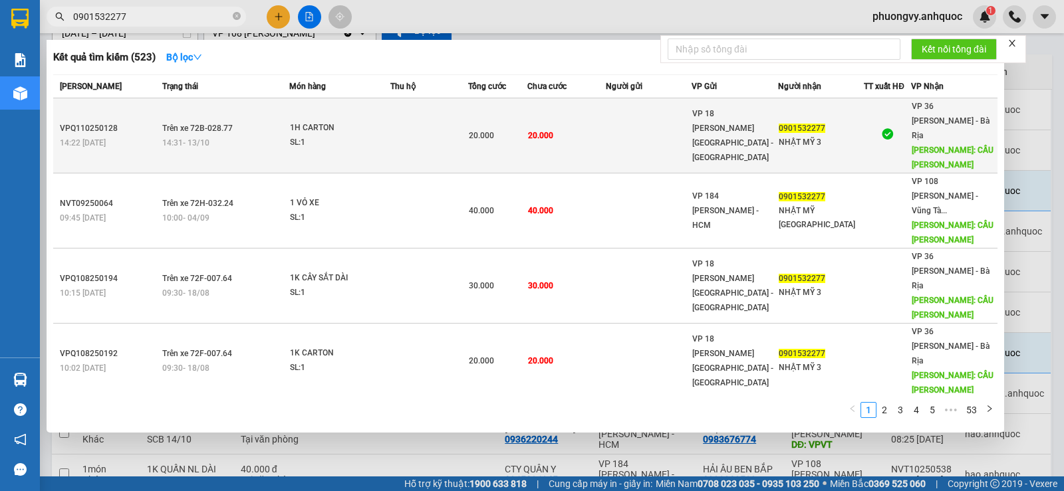
type input "0901532277"
click at [346, 136] on div "SL: 1" at bounding box center [340, 143] width 100 height 15
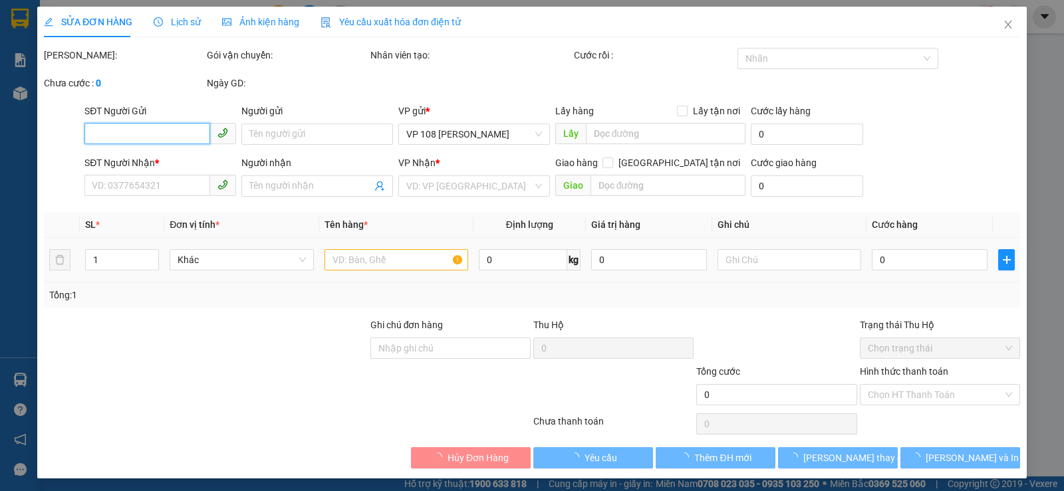
type input "0901532277"
type input "NHẬT MỸ 3"
type input "CẦU [PERSON_NAME]"
type input "20.000"
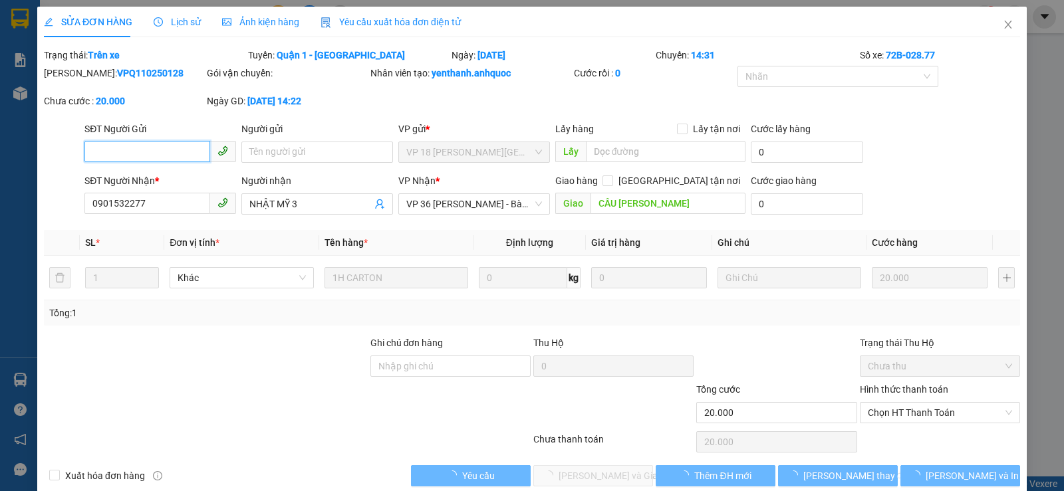
checkbox input "true"
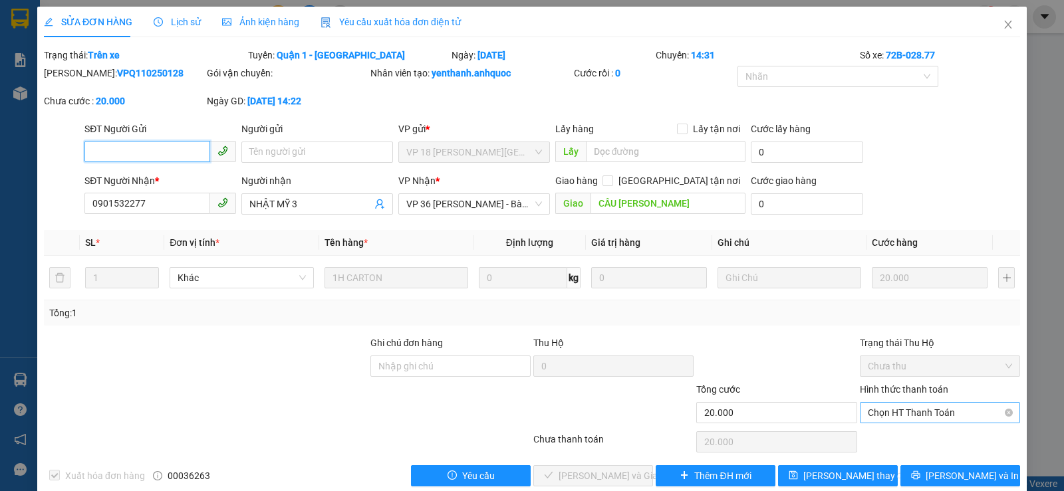
click at [925, 422] on span "Chọn HT Thanh Toán" at bounding box center [940, 413] width 144 height 20
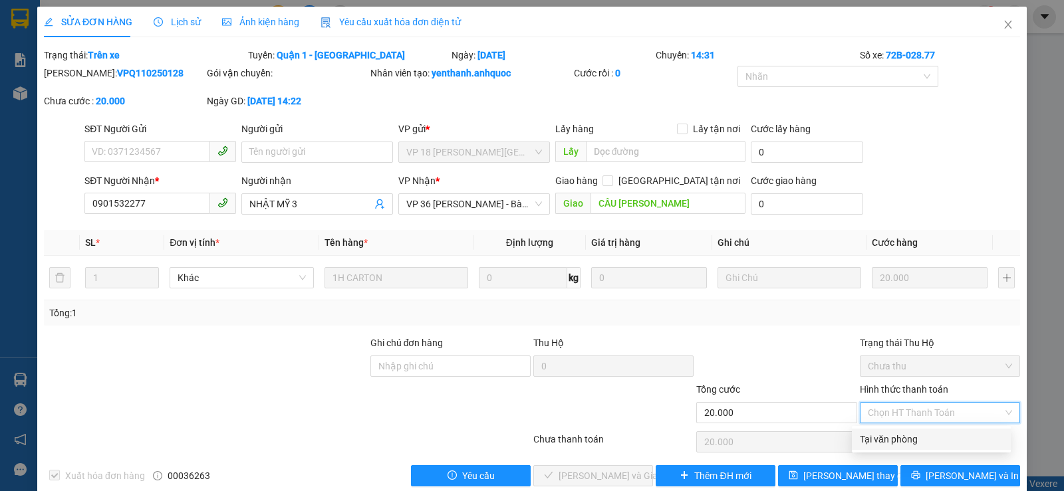
click at [920, 438] on div "Tại văn phòng" at bounding box center [931, 439] width 143 height 15
type input "0"
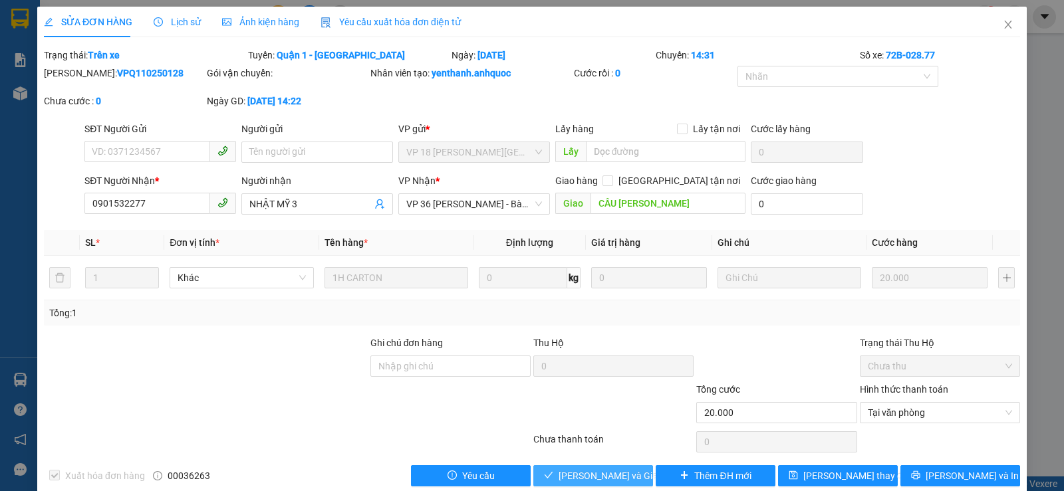
click at [621, 481] on span "[PERSON_NAME] và Giao hàng" at bounding box center [623, 476] width 128 height 15
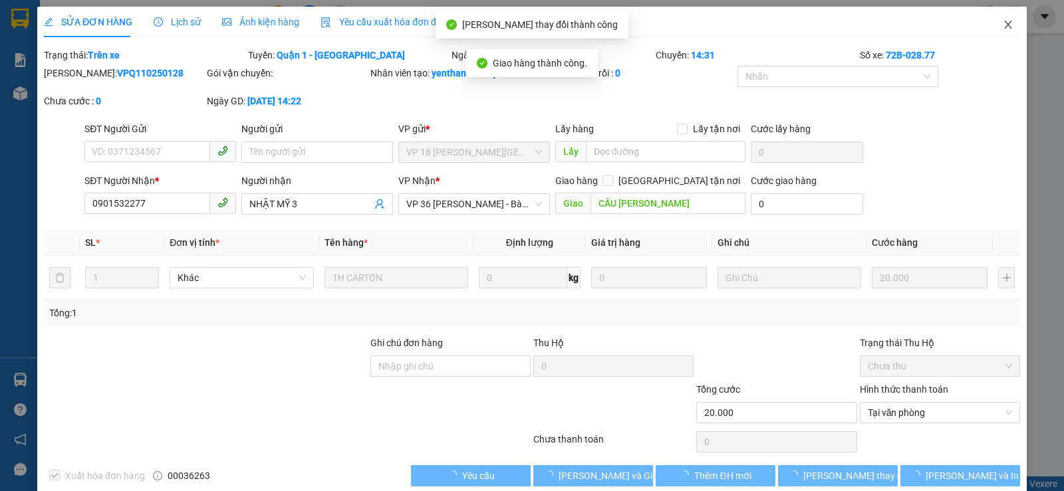
click at [1006, 26] on span "Close" at bounding box center [1008, 25] width 37 height 37
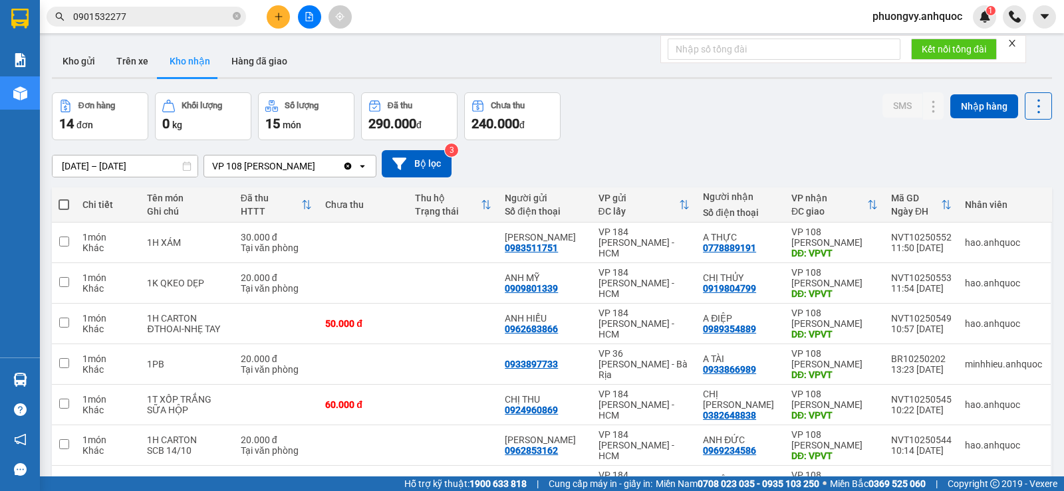
click at [172, 9] on input "0901532277" at bounding box center [151, 16] width 157 height 15
